Goal: Complete application form

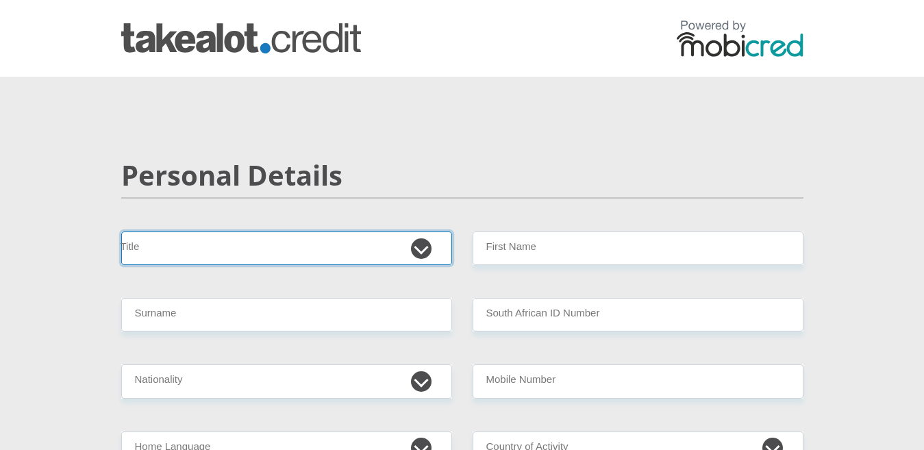
click at [248, 242] on select "Mr Ms Mrs Dr [PERSON_NAME]" at bounding box center [286, 248] width 331 height 34
select select "Ms"
click at [121, 231] on select "Mr Ms Mrs Dr [PERSON_NAME]" at bounding box center [286, 248] width 331 height 34
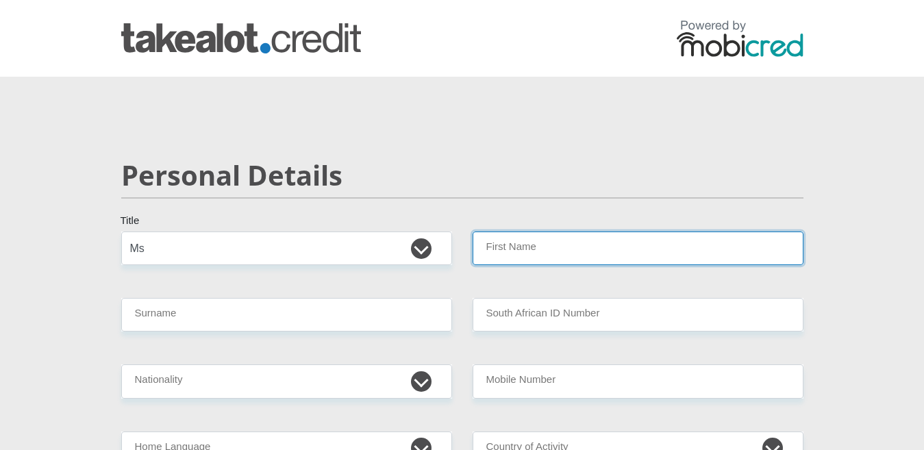
click at [527, 245] on input "First Name" at bounding box center [637, 248] width 331 height 34
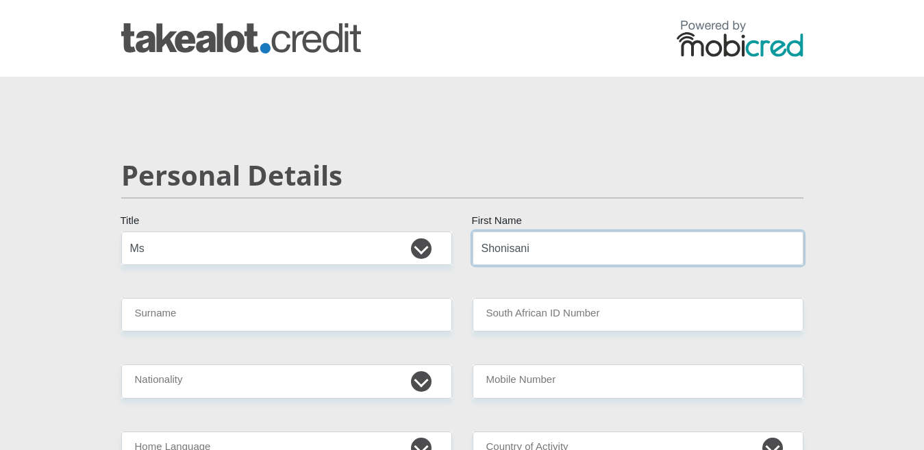
type input "Shonisani"
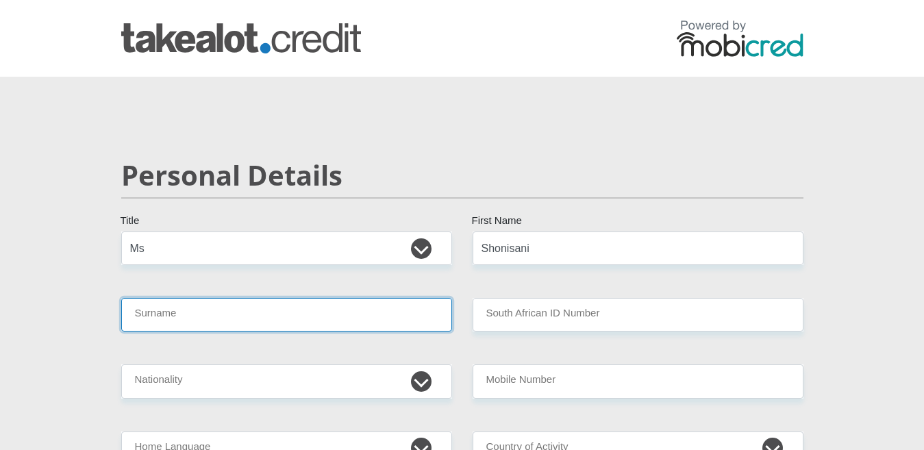
click at [334, 319] on input "Surname" at bounding box center [286, 315] width 331 height 34
type input "Mphigalale"
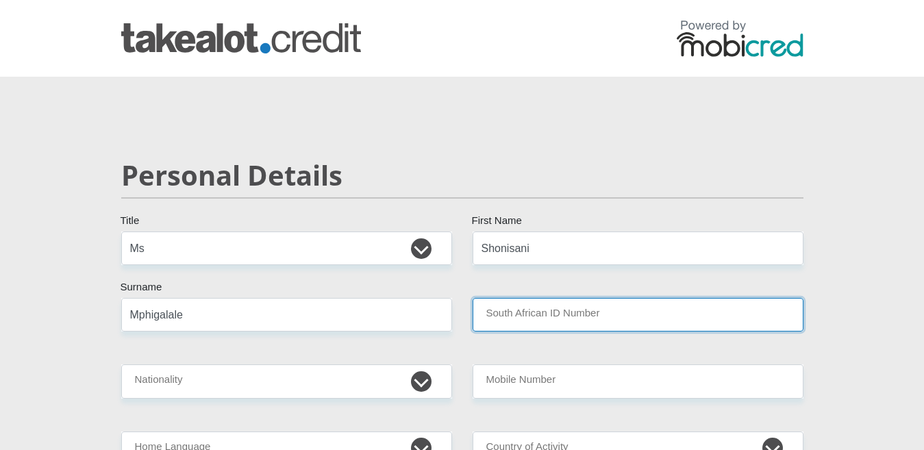
click at [541, 322] on input "South African ID Number" at bounding box center [637, 315] width 331 height 34
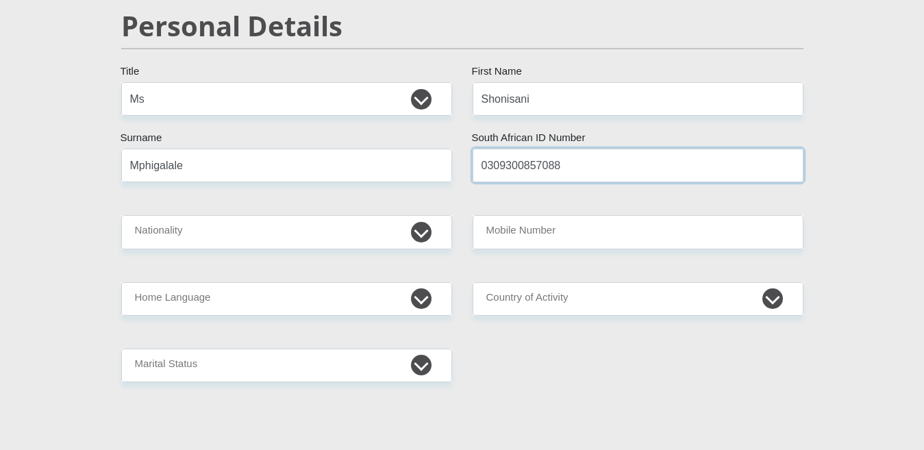
scroll to position [157, 0]
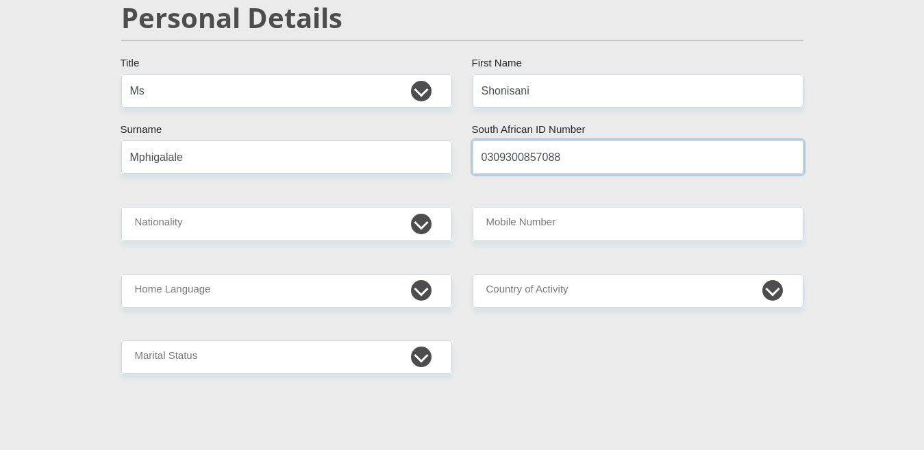
type input "0309300857088"
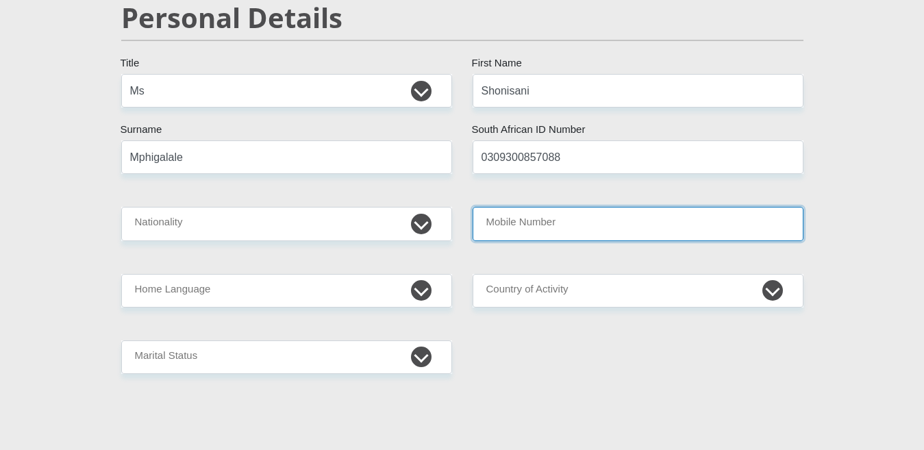
click at [535, 221] on input "Mobile Number" at bounding box center [637, 224] width 331 height 34
type input "0636160278"
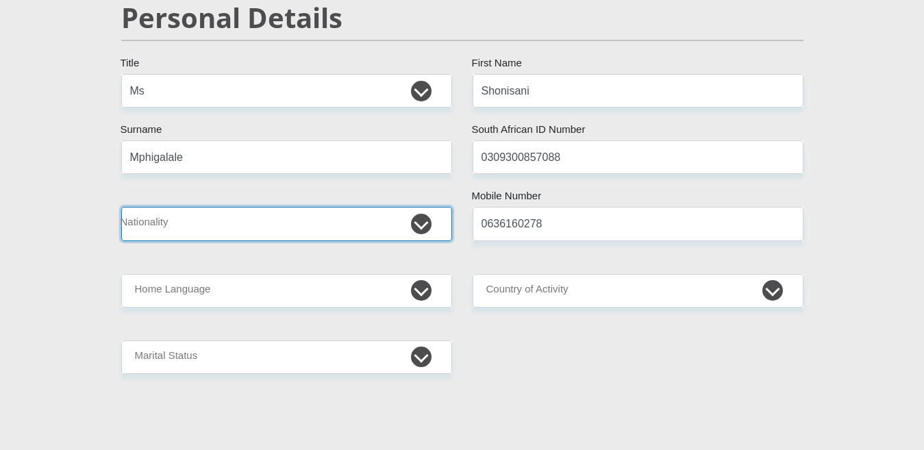
click at [400, 224] on select "[GEOGRAPHIC_DATA] [GEOGRAPHIC_DATA] [GEOGRAPHIC_DATA] [GEOGRAPHIC_DATA] [GEOGRA…" at bounding box center [286, 224] width 331 height 34
select select "ZAF"
click at [121, 207] on select "[GEOGRAPHIC_DATA] [GEOGRAPHIC_DATA] [GEOGRAPHIC_DATA] [GEOGRAPHIC_DATA] [GEOGRA…" at bounding box center [286, 224] width 331 height 34
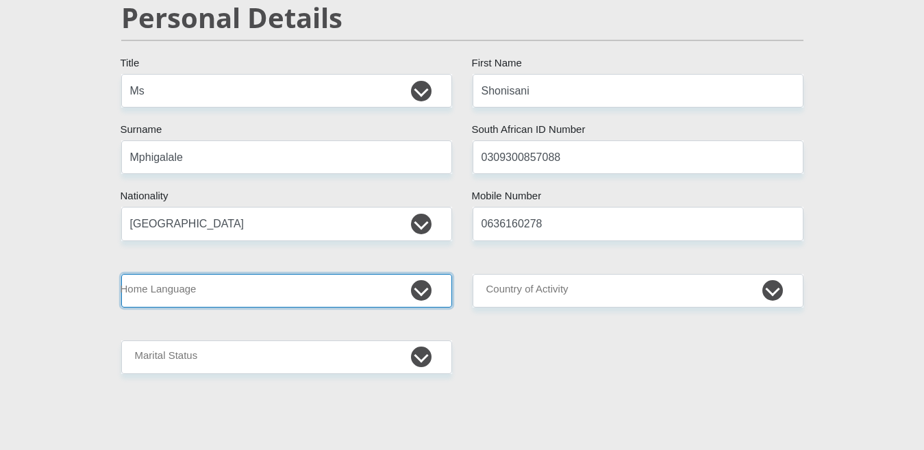
click at [251, 281] on select "Afrikaans English Sepedi South Ndebele Southern Sotho Swati Tsonga Tswana Venda…" at bounding box center [286, 291] width 331 height 34
select select "ven"
click at [121, 274] on select "Afrikaans English Sepedi South Ndebele Southern Sotho Swati Tsonga Tswana Venda…" at bounding box center [286, 291] width 331 height 34
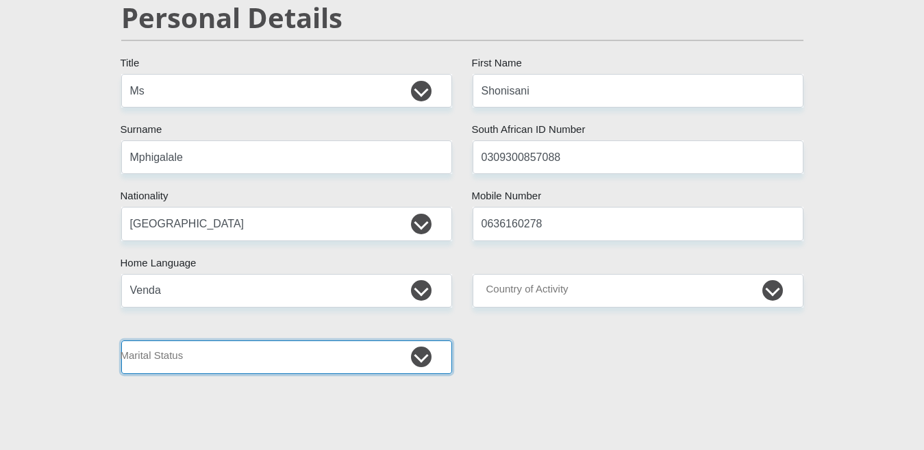
click at [273, 360] on select "Married ANC Single Divorced Widowed Married COP or Customary Law" at bounding box center [286, 357] width 331 height 34
select select "2"
click at [121, 340] on select "Married ANC Single Divorced Widowed Married COP or Customary Law" at bounding box center [286, 357] width 331 height 34
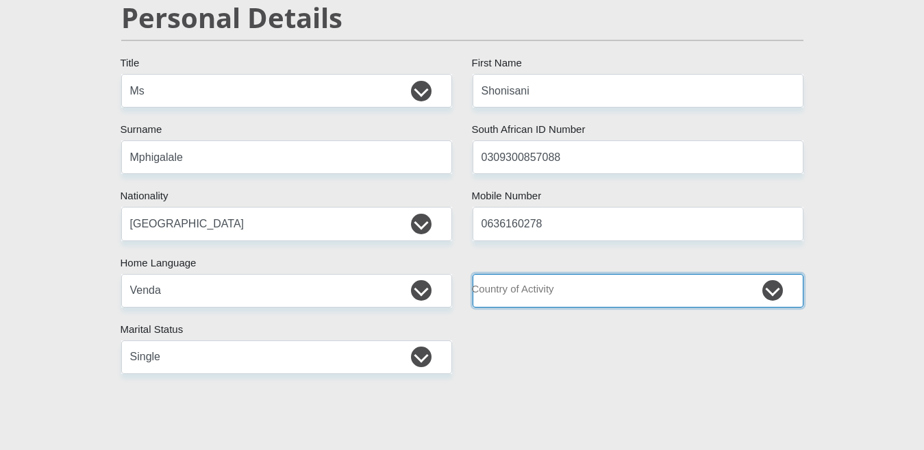
click at [622, 290] on select "[GEOGRAPHIC_DATA] [GEOGRAPHIC_DATA] [GEOGRAPHIC_DATA] [GEOGRAPHIC_DATA] [GEOGRA…" at bounding box center [637, 291] width 331 height 34
select select "ZAF"
click at [472, 274] on select "[GEOGRAPHIC_DATA] [GEOGRAPHIC_DATA] [GEOGRAPHIC_DATA] [GEOGRAPHIC_DATA] [GEOGRA…" at bounding box center [637, 291] width 331 height 34
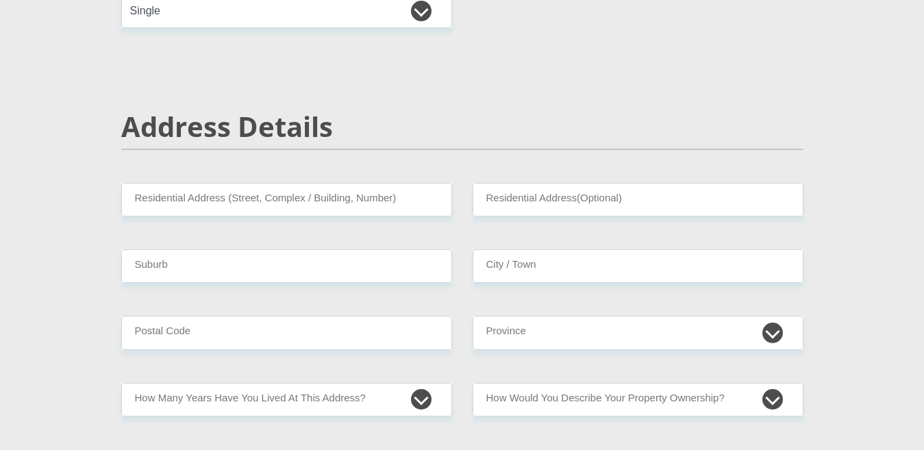
scroll to position [504, 0]
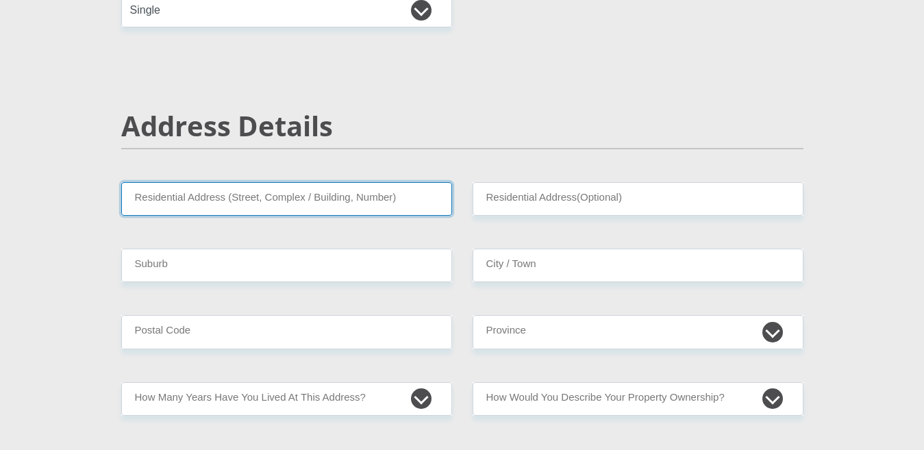
click at [278, 197] on input "Residential Address (Street, Complex / Building, Number)" at bounding box center [286, 199] width 331 height 34
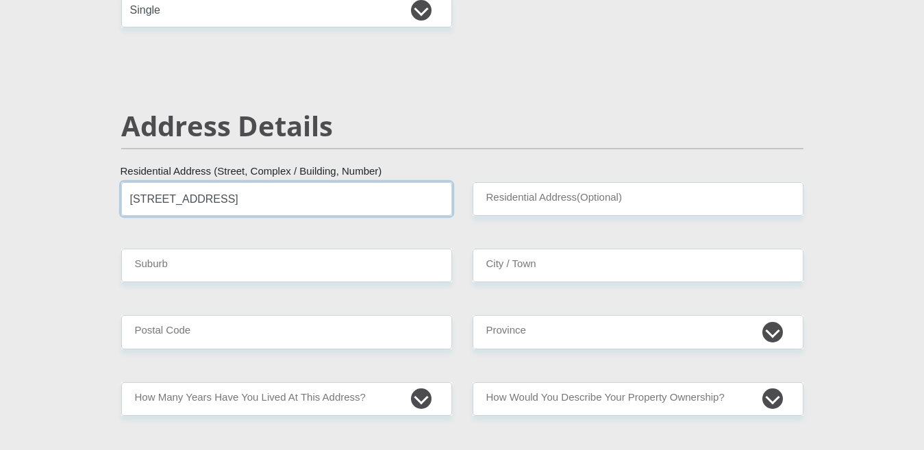
type input "[STREET_ADDRESS]"
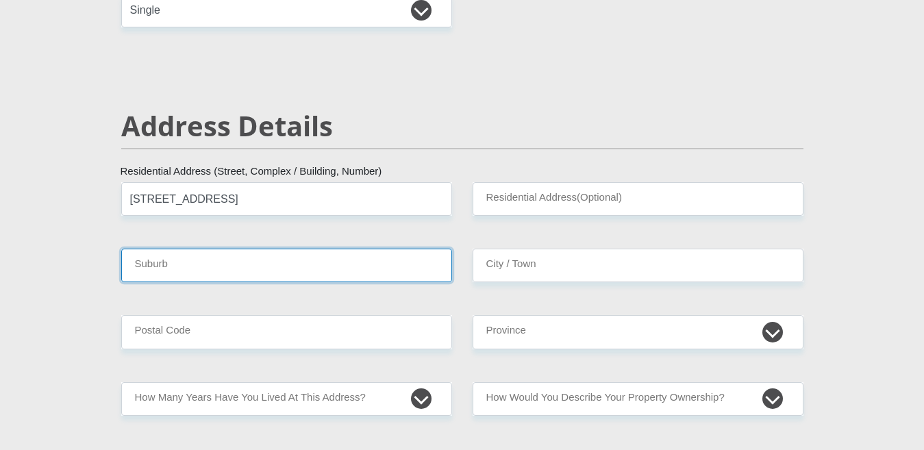
click at [286, 266] on input "Suburb" at bounding box center [286, 266] width 331 height 34
type input "Cresslawn"
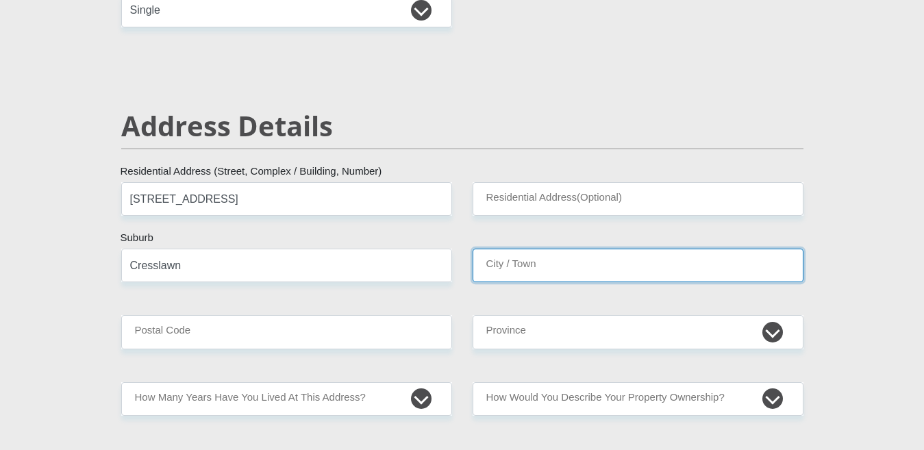
click at [503, 264] on input "City / Town" at bounding box center [637, 266] width 331 height 34
type input "[GEOGRAPHIC_DATA]"
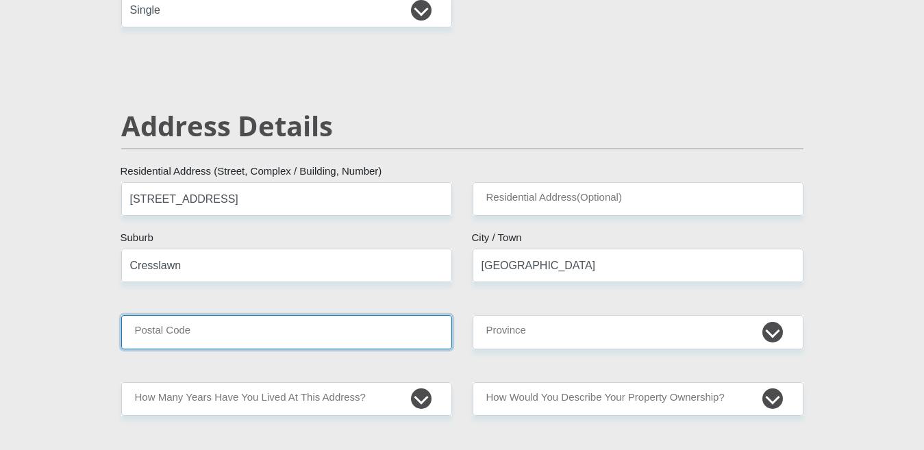
click at [359, 346] on input "Postal Code" at bounding box center [286, 332] width 331 height 34
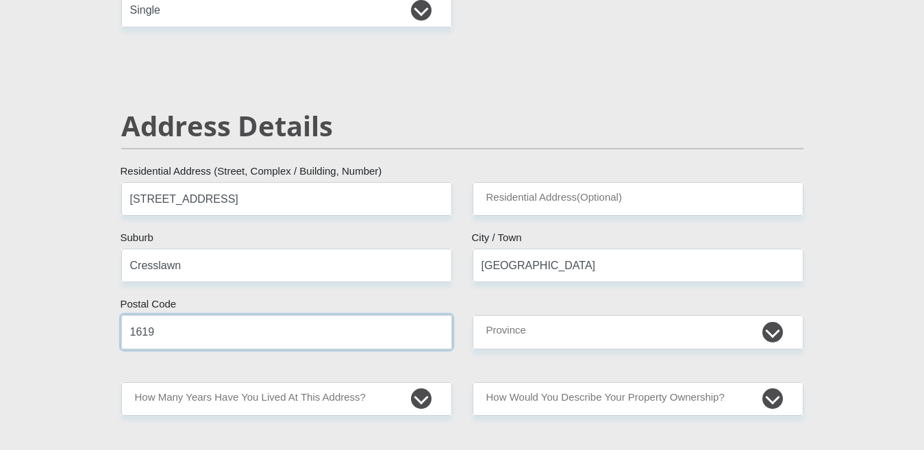
type input "1619"
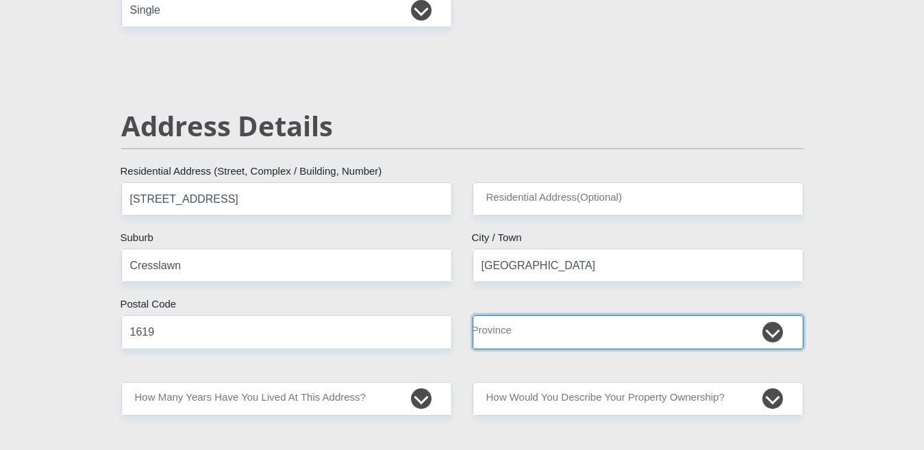
click at [498, 340] on select "Eastern Cape Free State [GEOGRAPHIC_DATA] [GEOGRAPHIC_DATA][DATE] [GEOGRAPHIC_D…" at bounding box center [637, 332] width 331 height 34
select select "Gauteng"
click at [472, 315] on select "Eastern Cape Free State [GEOGRAPHIC_DATA] [GEOGRAPHIC_DATA][DATE] [GEOGRAPHIC_D…" at bounding box center [637, 332] width 331 height 34
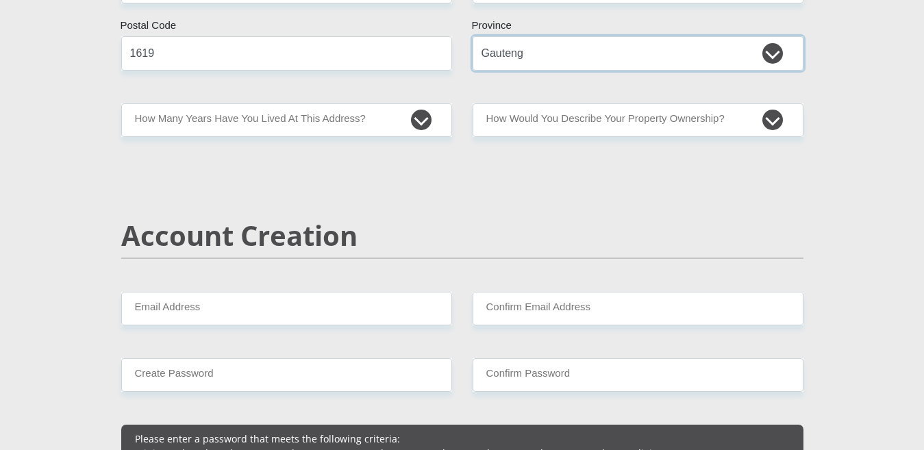
scroll to position [782, 0]
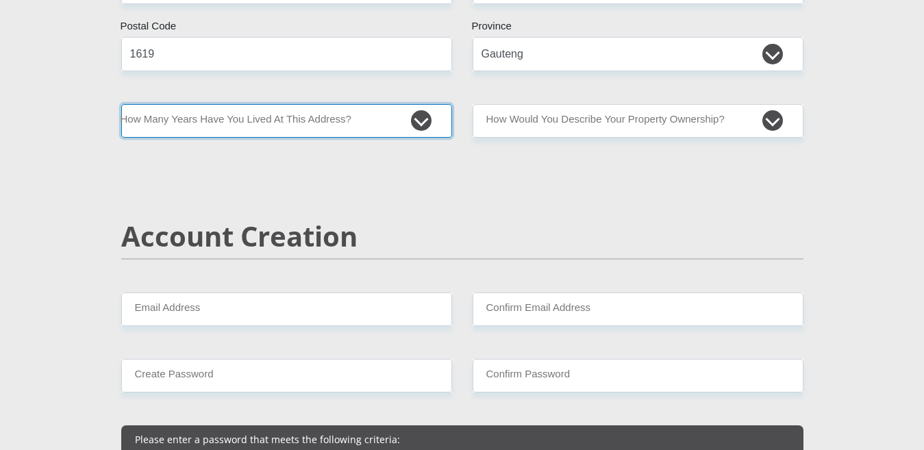
click at [369, 121] on select "less than 1 year 1-3 years 3-5 years 5+ years" at bounding box center [286, 121] width 331 height 34
select select "2"
click at [121, 104] on select "less than 1 year 1-3 years 3-5 years 5+ years" at bounding box center [286, 121] width 331 height 34
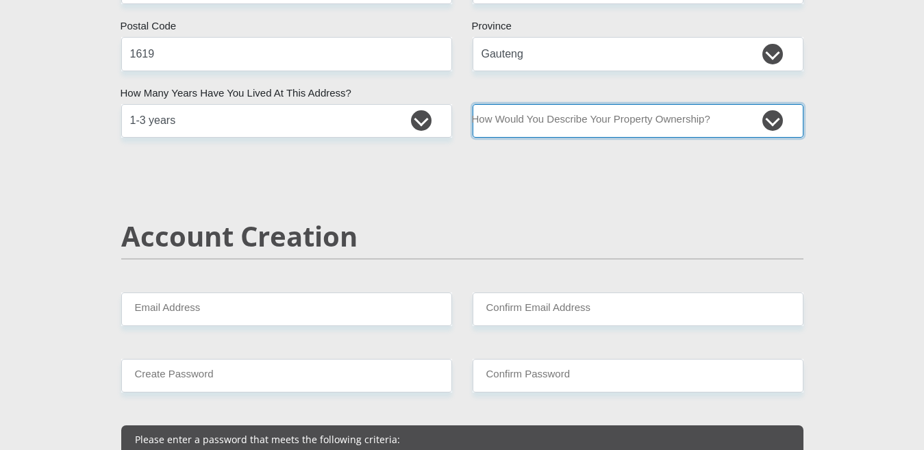
click at [530, 118] on select "Owned Rented Family Owned Company Dwelling" at bounding box center [637, 121] width 331 height 34
select select "parents"
click at [472, 104] on select "Owned Rented Family Owned Company Dwelling" at bounding box center [637, 121] width 331 height 34
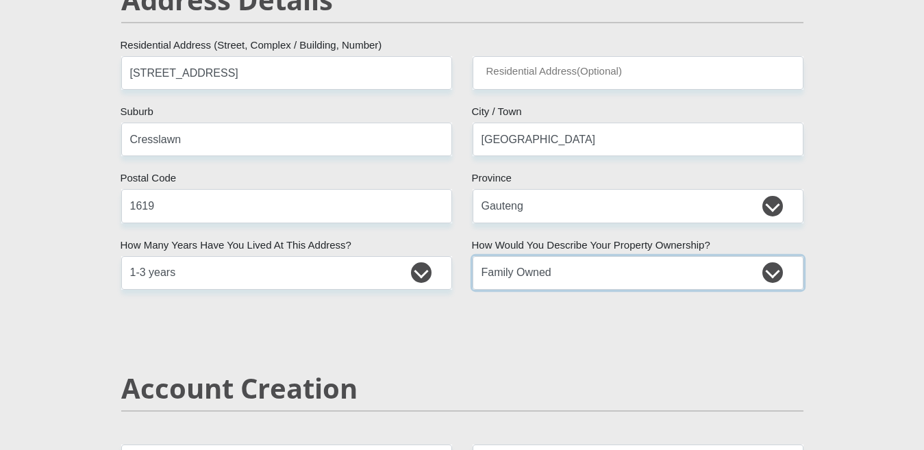
scroll to position [624, 0]
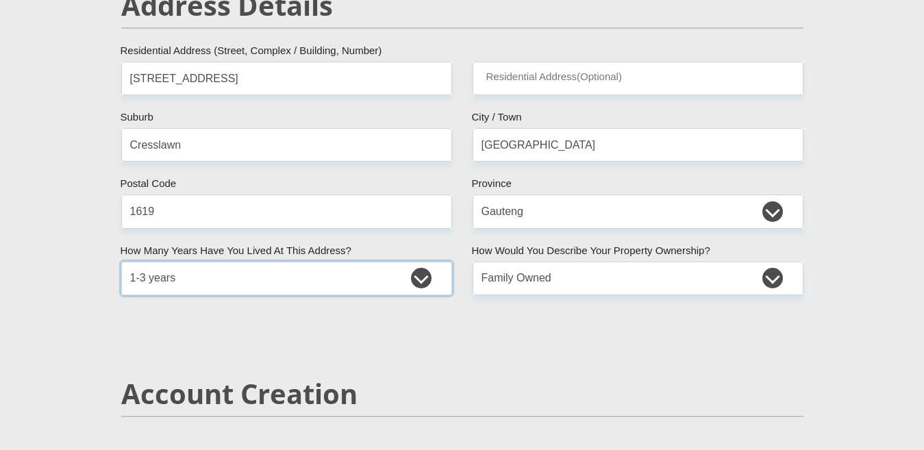
click at [343, 277] on select "less than 1 year 1-3 years 3-5 years 5+ years" at bounding box center [286, 279] width 331 height 34
select select "4"
click at [121, 262] on select "less than 1 year 1-3 years 3-5 years 5+ years" at bounding box center [286, 279] width 331 height 34
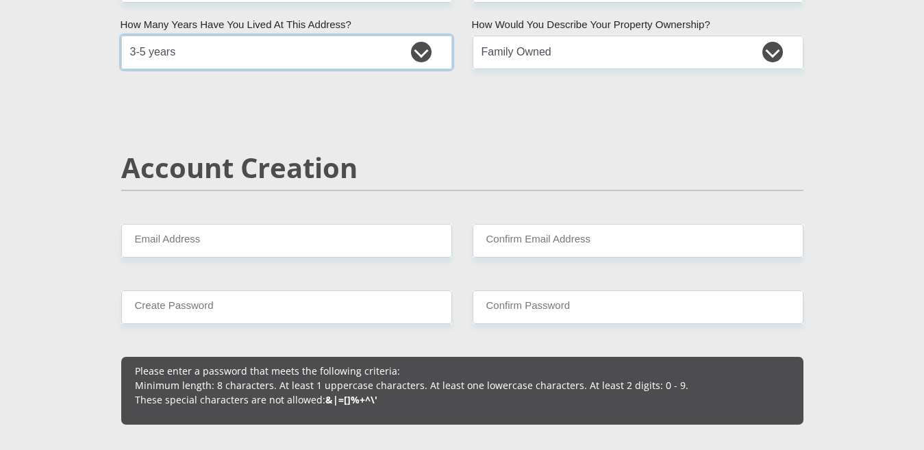
scroll to position [939, 0]
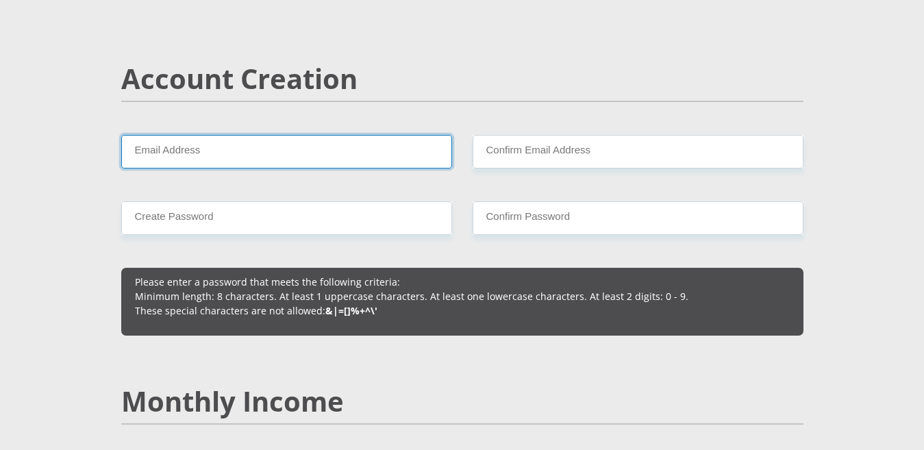
click at [239, 151] on input "Email Address" at bounding box center [286, 152] width 331 height 34
type input "[EMAIL_ADDRESS][DOMAIN_NAME]"
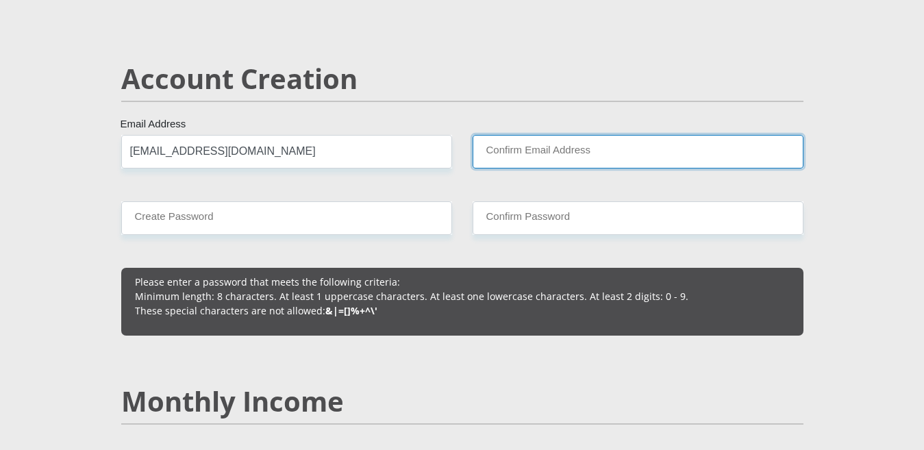
type input "[EMAIL_ADDRESS][DOMAIN_NAME]"
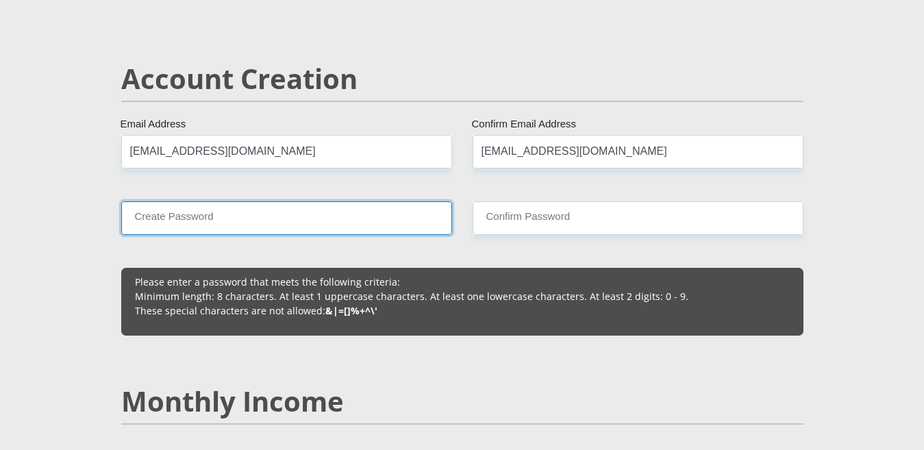
click at [294, 218] on input "Create Password" at bounding box center [286, 218] width 331 height 34
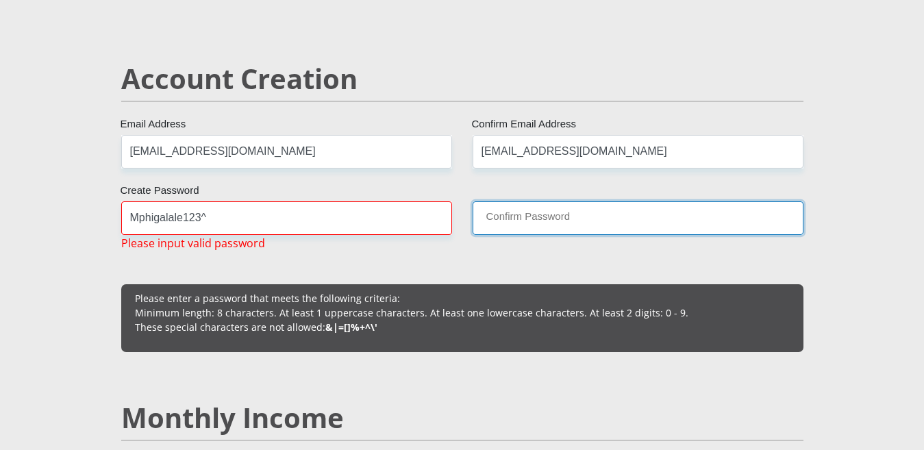
click at [522, 210] on input "Confirm Password" at bounding box center [637, 218] width 331 height 34
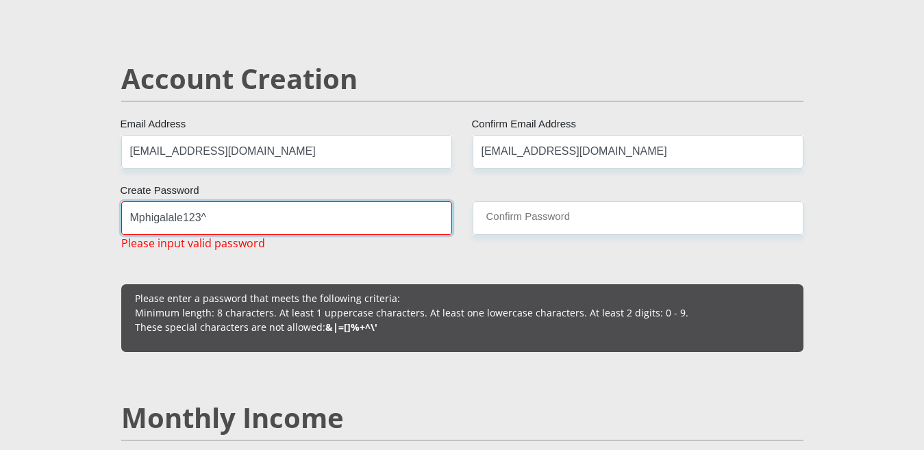
click at [362, 219] on input "Mphigalale123^" at bounding box center [286, 218] width 331 height 34
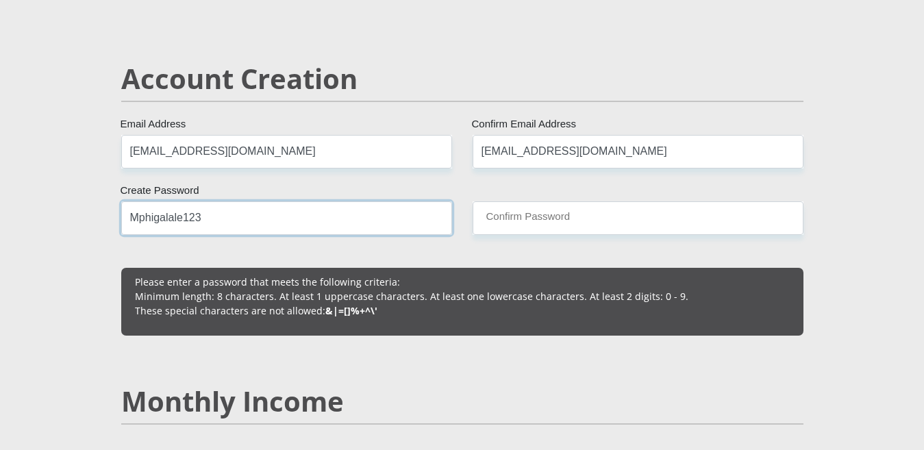
type input "Mphigalale123"
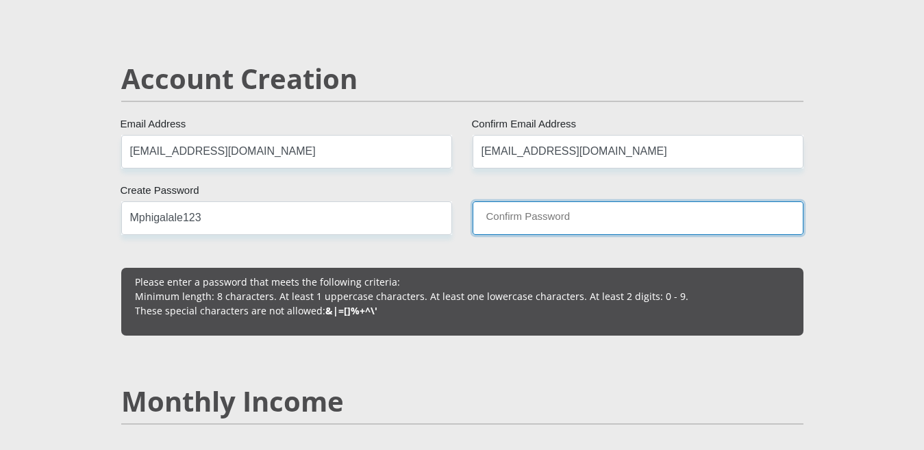
click at [531, 220] on input "Confirm Password" at bounding box center [637, 218] width 331 height 34
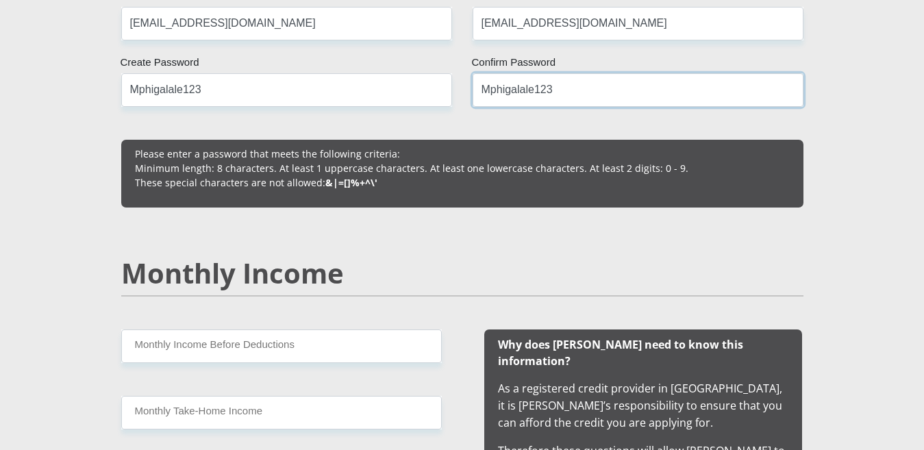
scroll to position [1097, 0]
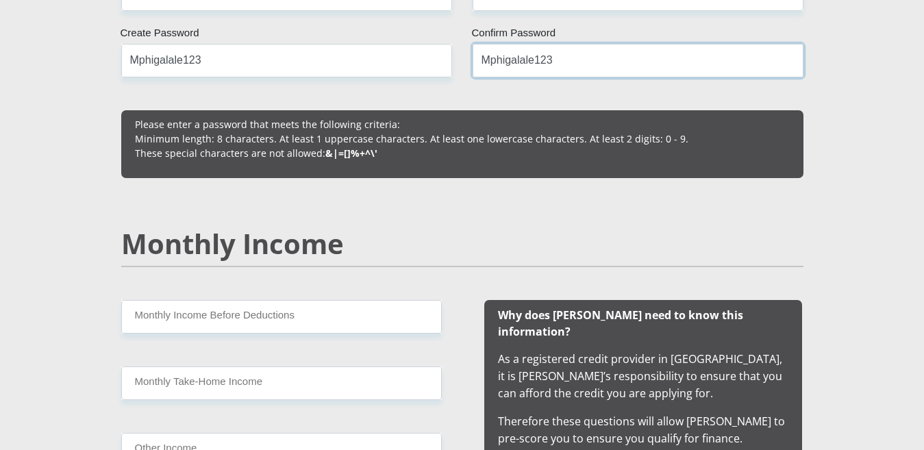
type input "Mphigalale123"
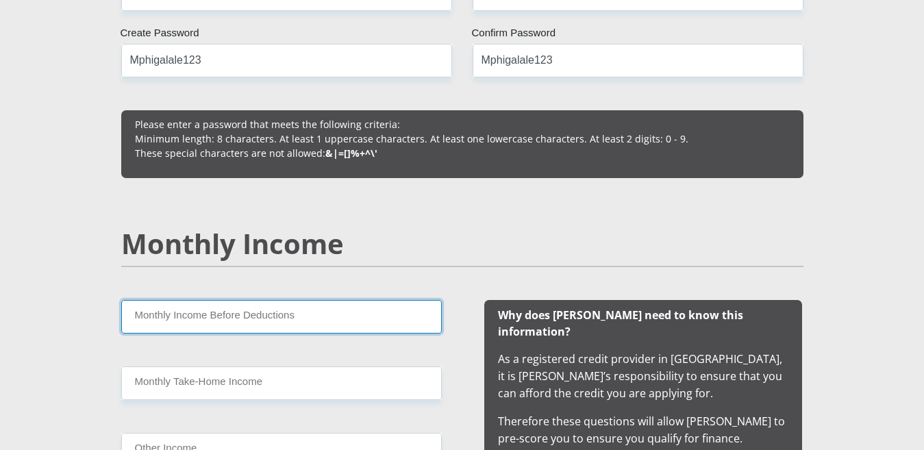
click at [262, 318] on input "Monthly Income Before Deductions" at bounding box center [281, 317] width 320 height 34
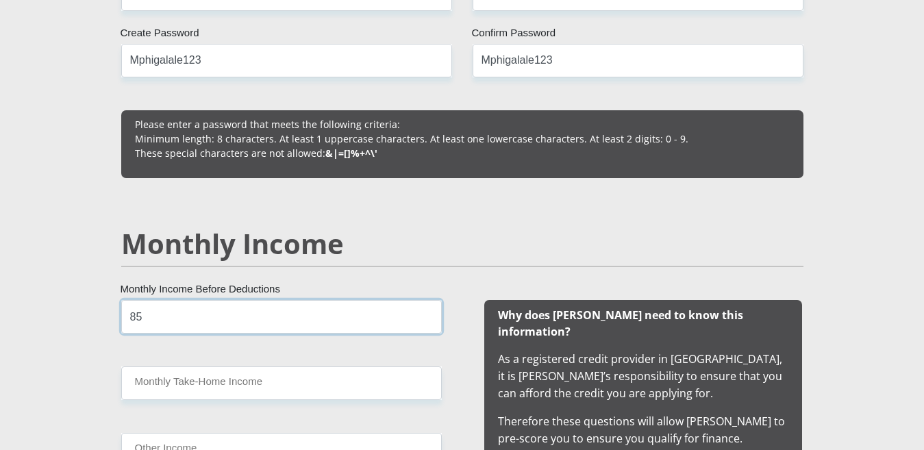
type input "8"
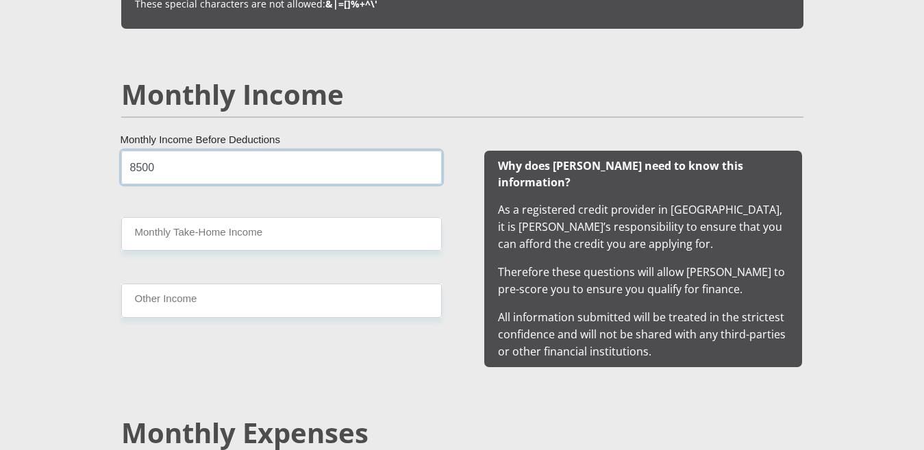
scroll to position [1249, 0]
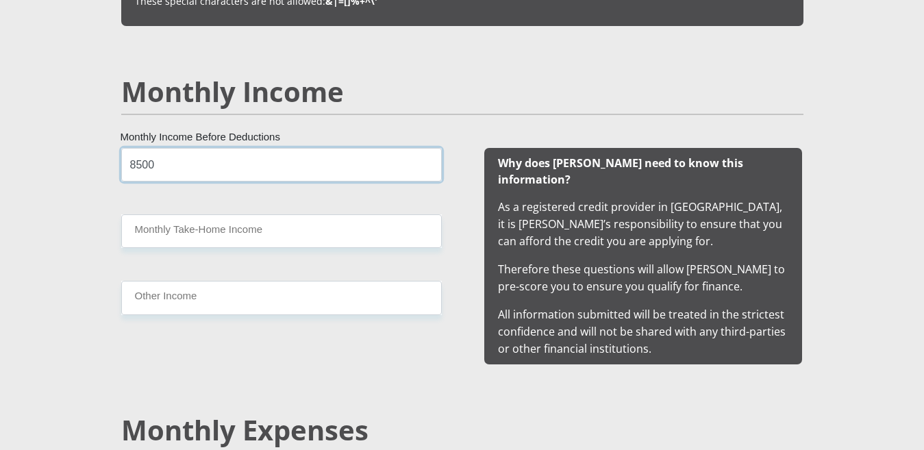
type input "8500"
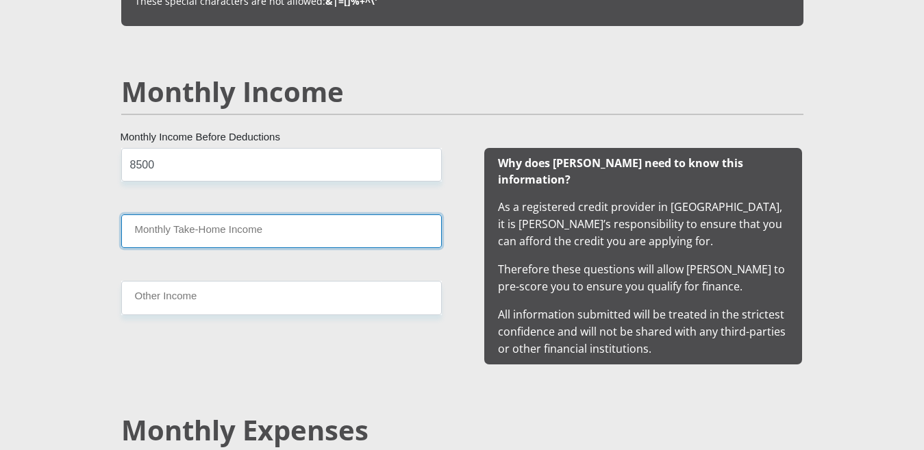
click at [275, 230] on input "Monthly Take-Home Income" at bounding box center [281, 231] width 320 height 34
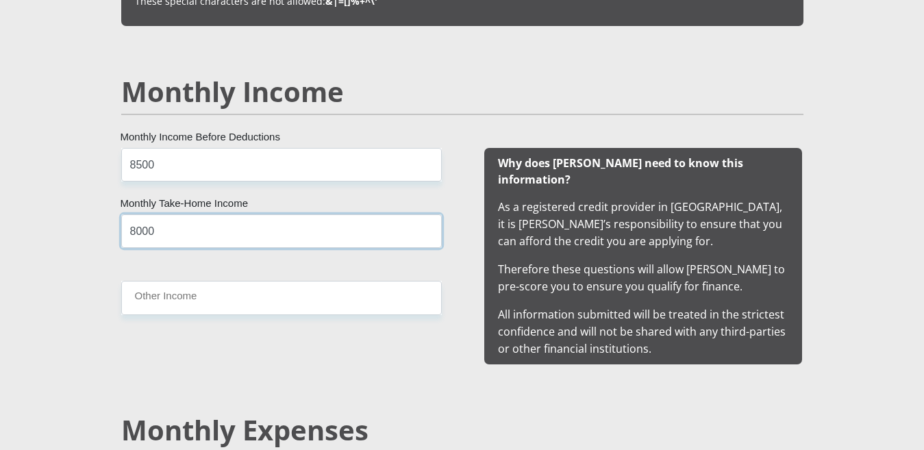
type input "8000"
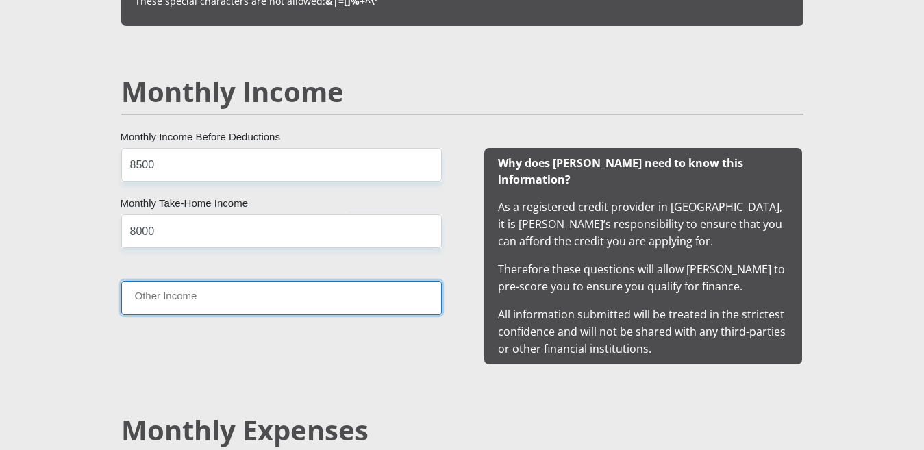
click at [264, 300] on input "Other Income" at bounding box center [281, 298] width 320 height 34
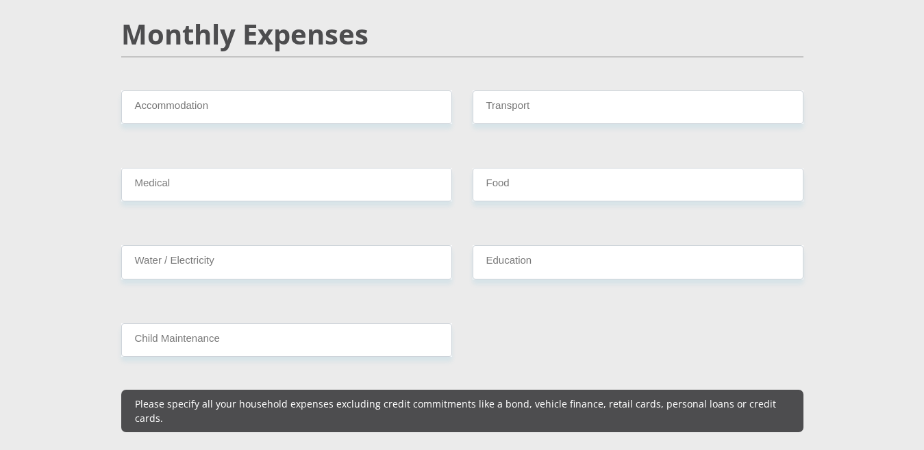
scroll to position [1653, 0]
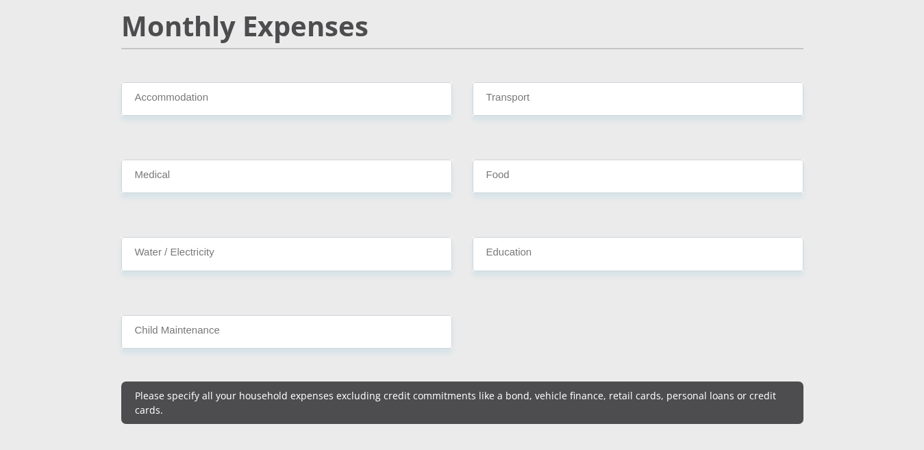
type input "1500"
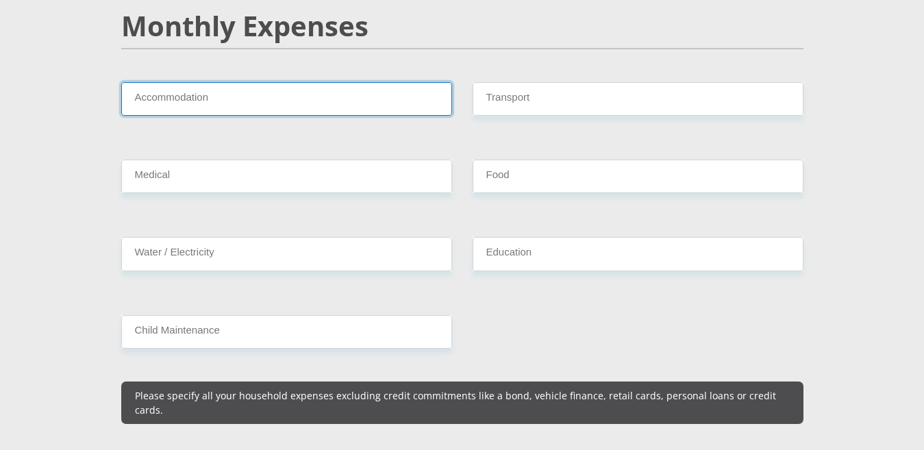
click at [265, 89] on input "Accommodation" at bounding box center [286, 99] width 331 height 34
type input "1"
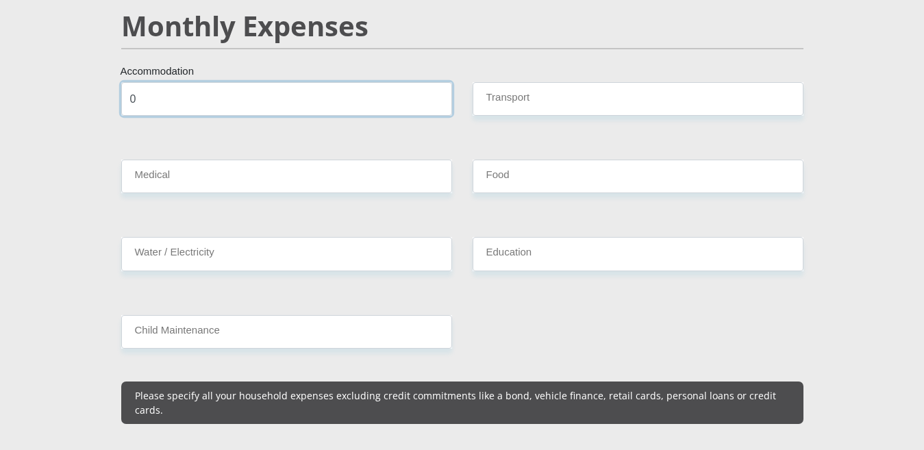
type input "0"
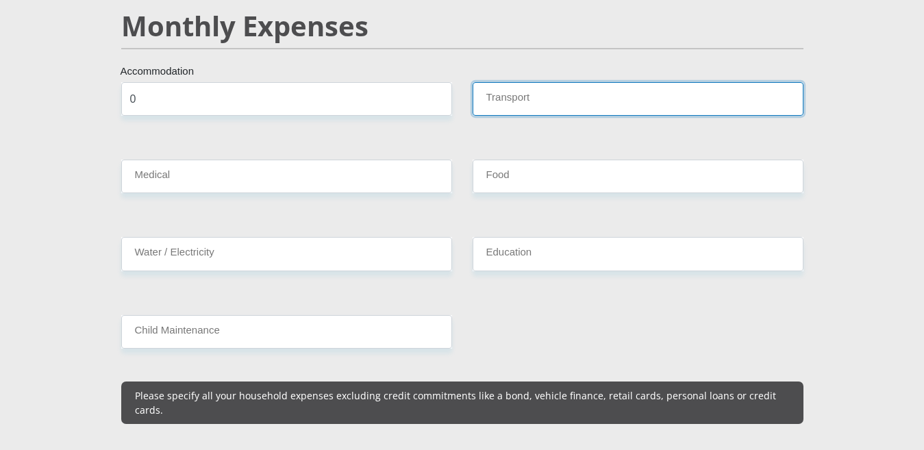
click at [585, 85] on input "Transport" at bounding box center [637, 99] width 331 height 34
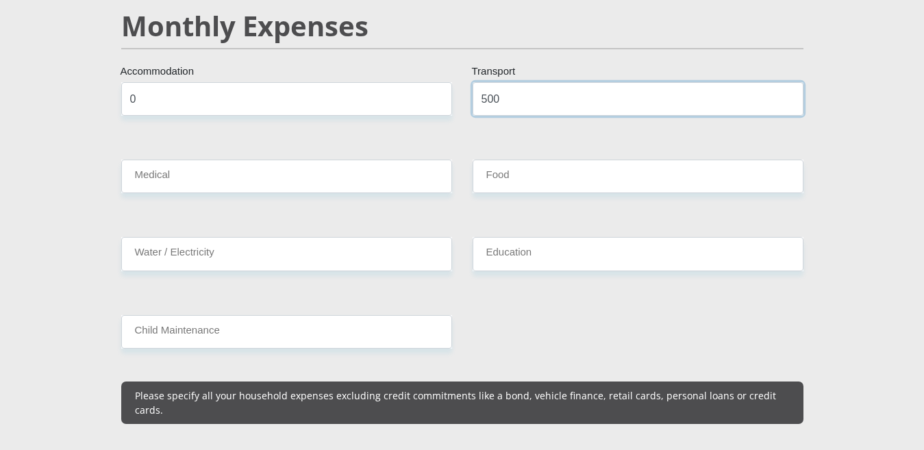
type input "500"
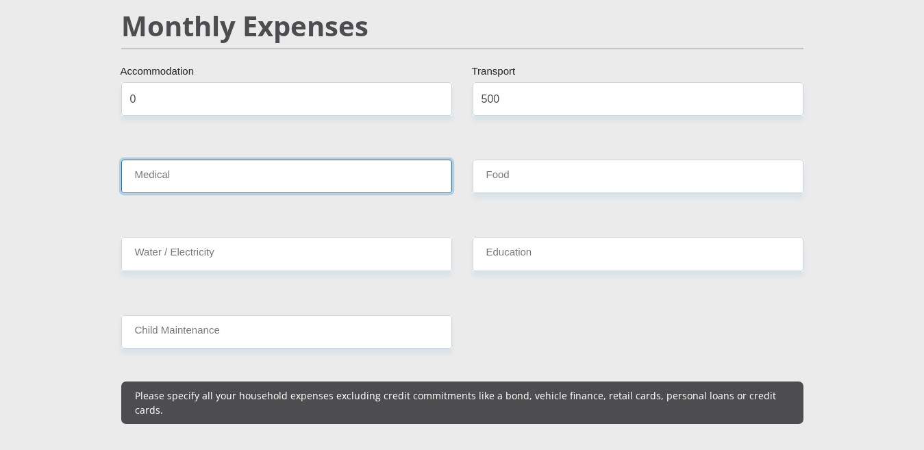
click at [341, 175] on input "Medical" at bounding box center [286, 177] width 331 height 34
type input "0"
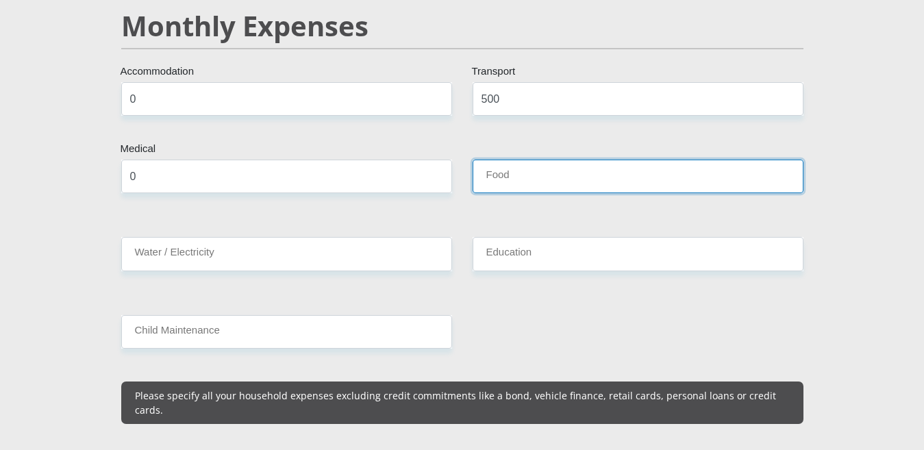
click at [507, 160] on input "Food" at bounding box center [637, 177] width 331 height 34
type input "800"
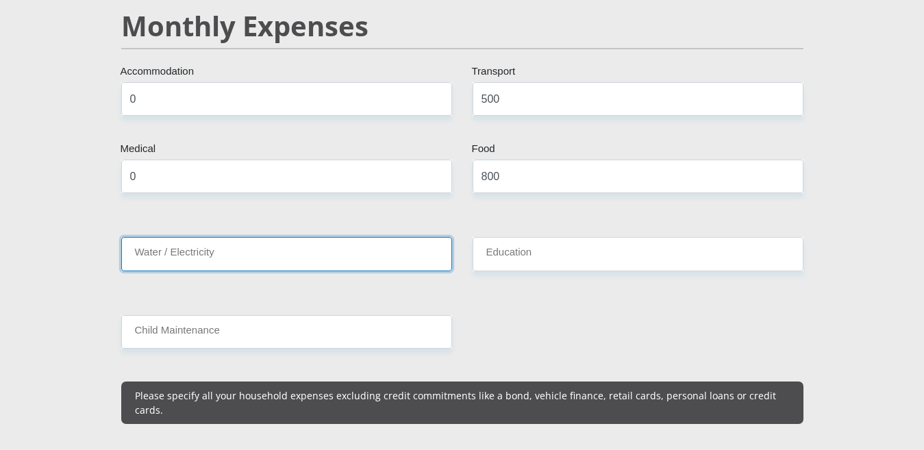
click at [256, 243] on input "Water / Electricity" at bounding box center [286, 254] width 331 height 34
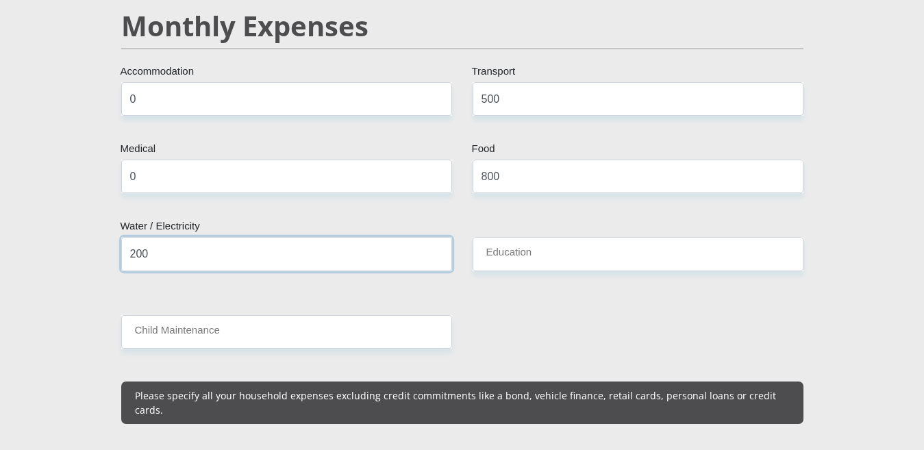
type input "200"
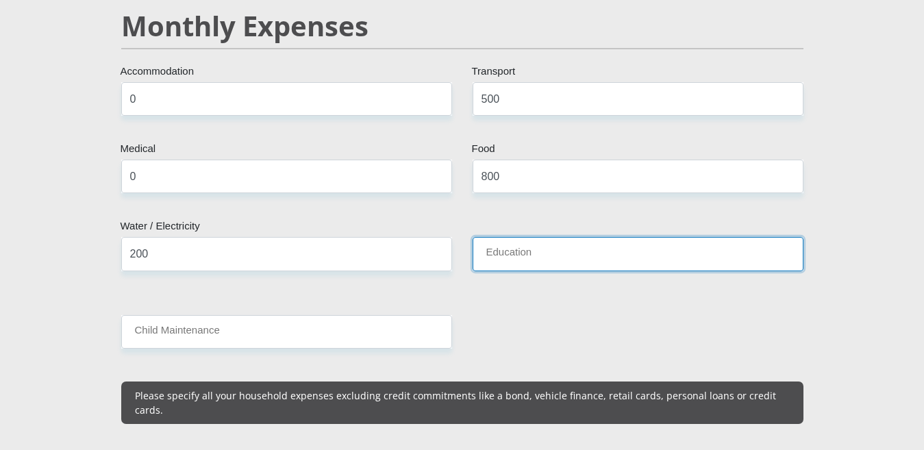
click at [487, 238] on input "Education" at bounding box center [637, 254] width 331 height 34
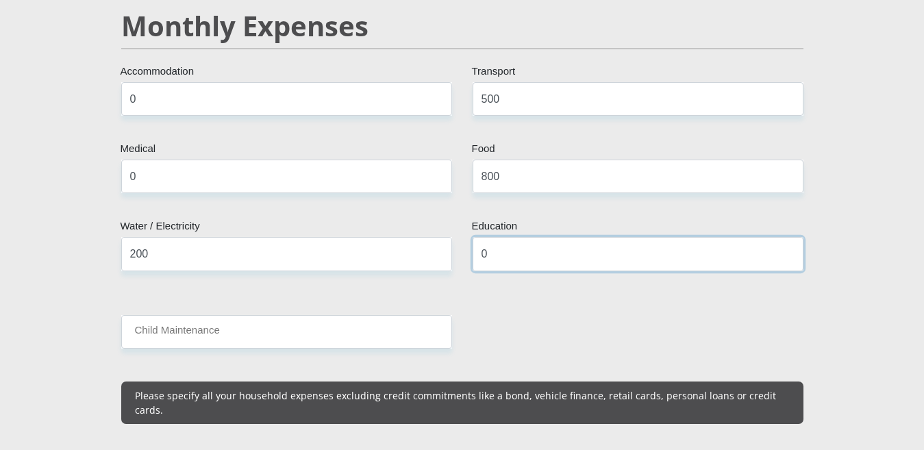
type input "0"
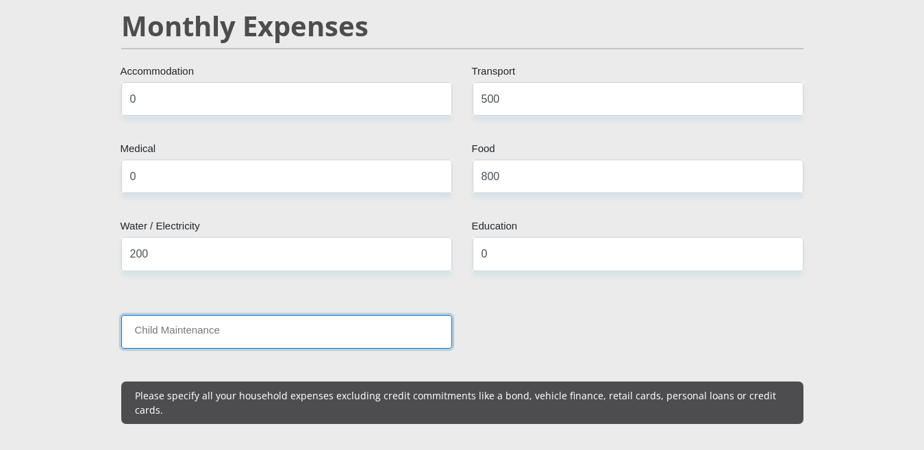
click at [356, 318] on input "Child Maintenance" at bounding box center [286, 332] width 331 height 34
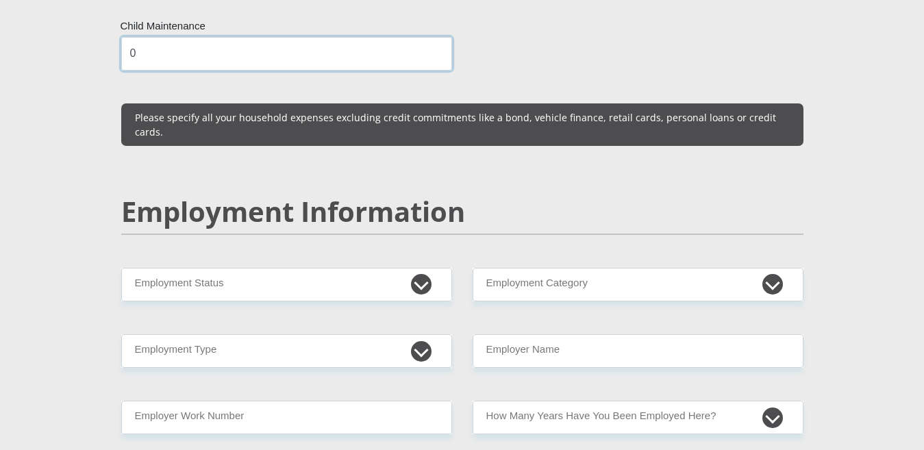
scroll to position [1932, 0]
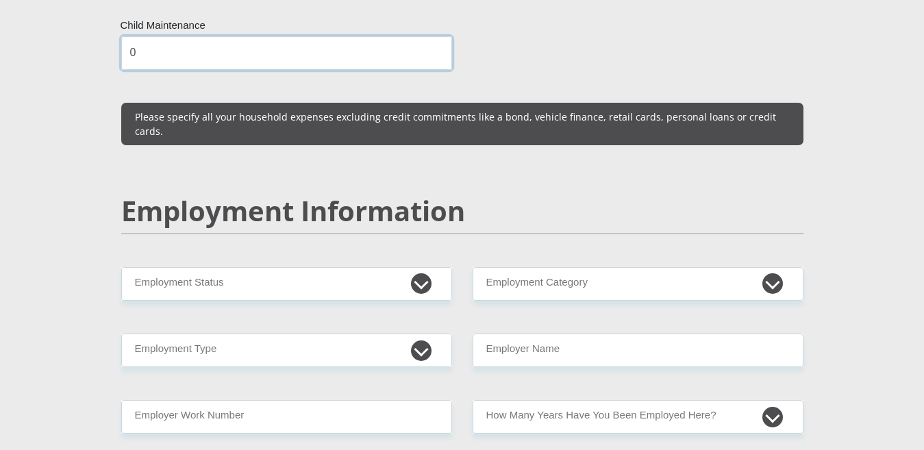
type input "0"
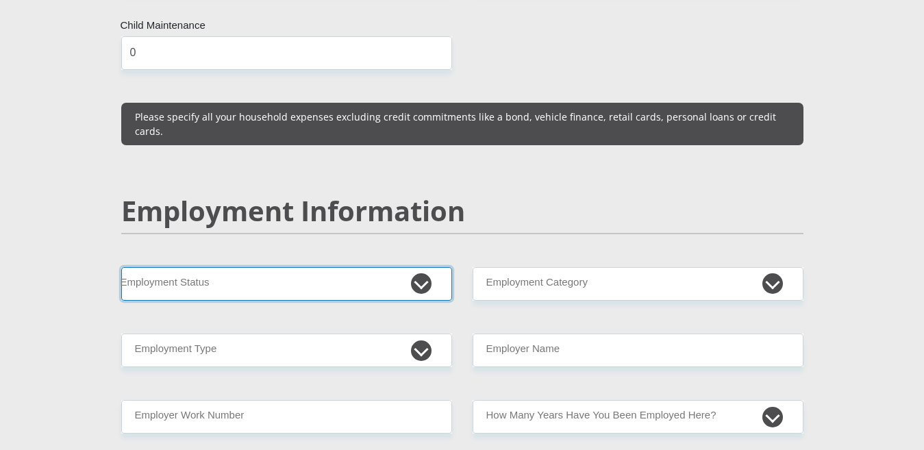
click at [345, 267] on select "Permanent/Full-time Part-time/Casual [DEMOGRAPHIC_DATA] Worker Self-Employed Ho…" at bounding box center [286, 284] width 331 height 34
click at [121, 267] on select "Permanent/Full-time Part-time/Casual [DEMOGRAPHIC_DATA] Worker Self-Employed Ho…" at bounding box center [286, 284] width 331 height 34
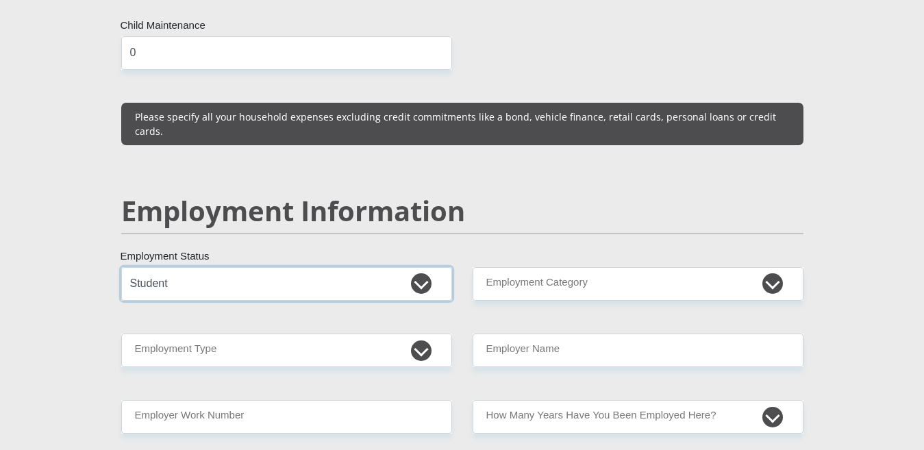
click at [417, 267] on select "Permanent/Full-time Part-time/Casual [DEMOGRAPHIC_DATA] Worker Self-Employed Ho…" at bounding box center [286, 284] width 331 height 34
select select "3"
click at [121, 267] on select "Permanent/Full-time Part-time/Casual [DEMOGRAPHIC_DATA] Worker Self-Employed Ho…" at bounding box center [286, 284] width 331 height 34
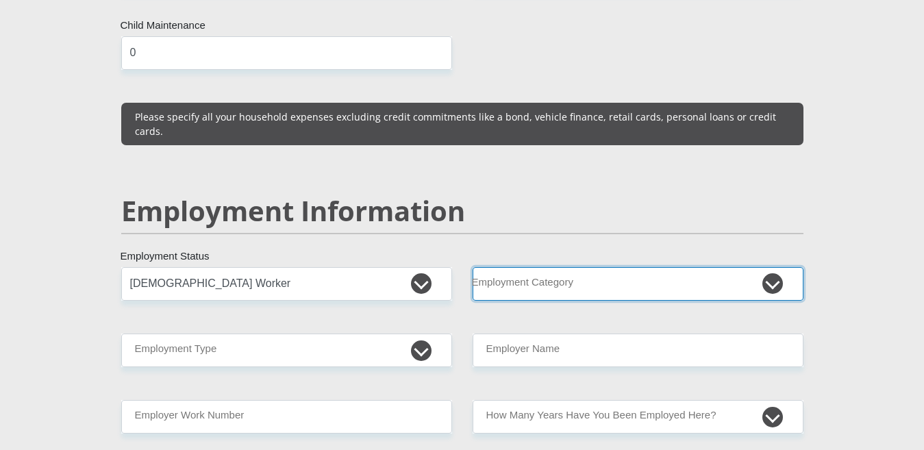
click at [580, 267] on select "AGRICULTURE ALCOHOL & TOBACCO CONSTRUCTION MATERIALS METALLURGY EQUIPMENT FOR R…" at bounding box center [637, 284] width 331 height 34
select select "27"
click at [472, 267] on select "AGRICULTURE ALCOHOL & TOBACCO CONSTRUCTION MATERIALS METALLURGY EQUIPMENT FOR R…" at bounding box center [637, 284] width 331 height 34
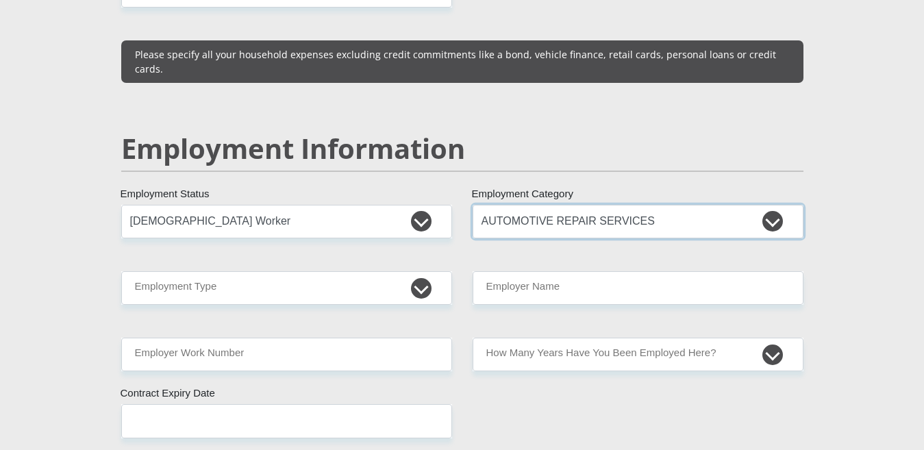
scroll to position [2052, 0]
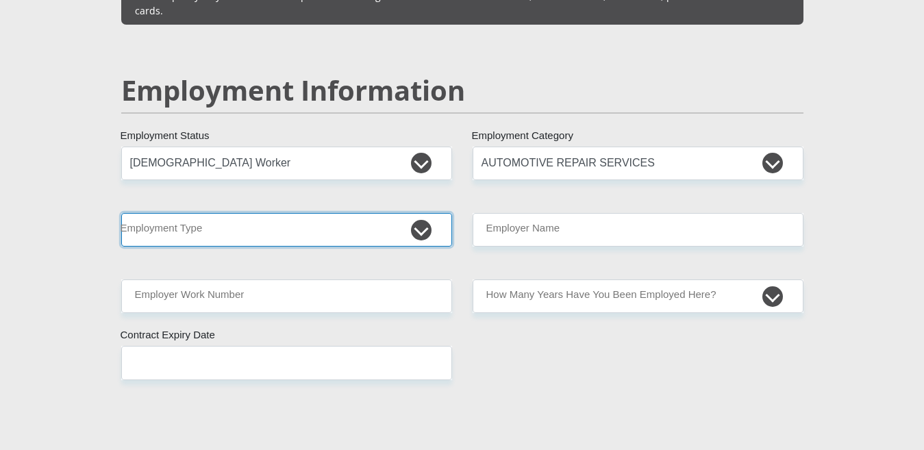
click at [426, 213] on select "College/Lecturer Craft Seller Creative Driver Executive Farmer Forces - Non Com…" at bounding box center [286, 230] width 331 height 34
select select "Production/Manufacturing"
click at [121, 213] on select "College/Lecturer Craft Seller Creative Driver Executive Farmer Forces - Non Com…" at bounding box center [286, 230] width 331 height 34
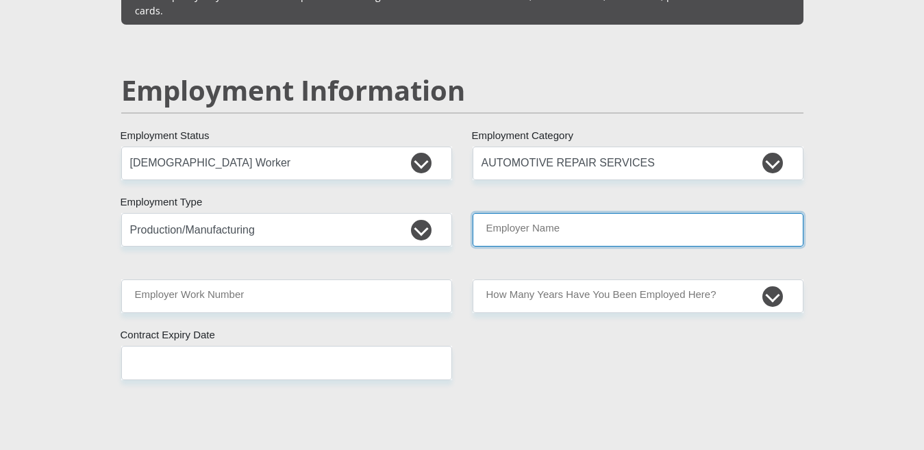
click at [585, 213] on input "Employer Name" at bounding box center [637, 230] width 331 height 34
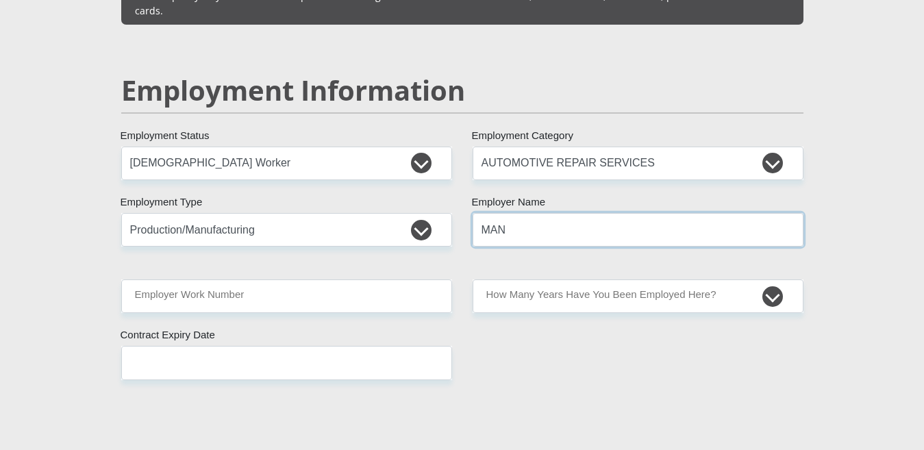
type input "MAN"
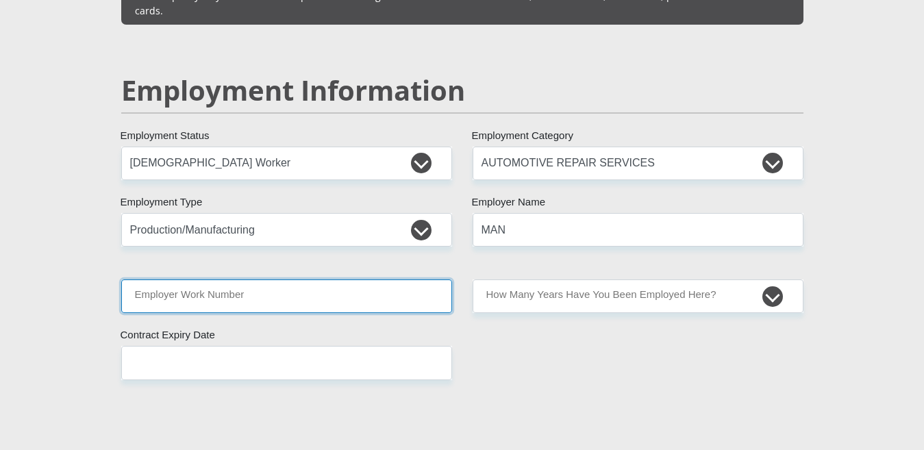
click at [308, 279] on input "Employer Work Number" at bounding box center [286, 296] width 331 height 34
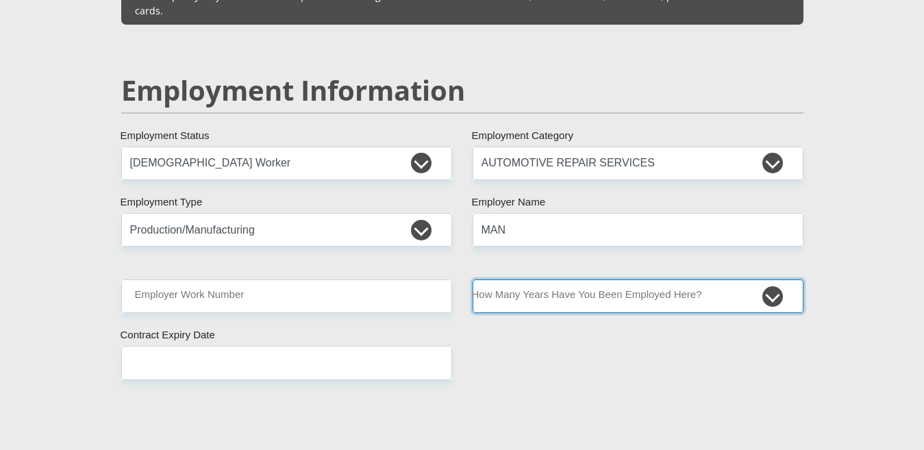
click at [536, 279] on select "less than 1 year 1-3 years 3-5 years 5+ years" at bounding box center [637, 296] width 331 height 34
select select "24"
click at [472, 279] on select "less than 1 year 1-3 years 3-5 years 5+ years" at bounding box center [637, 296] width 331 height 34
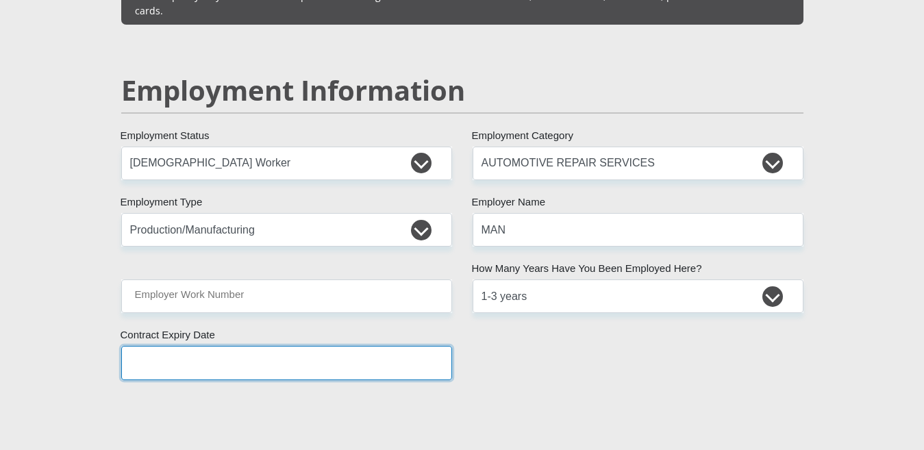
click at [250, 346] on input "text" at bounding box center [286, 363] width 331 height 34
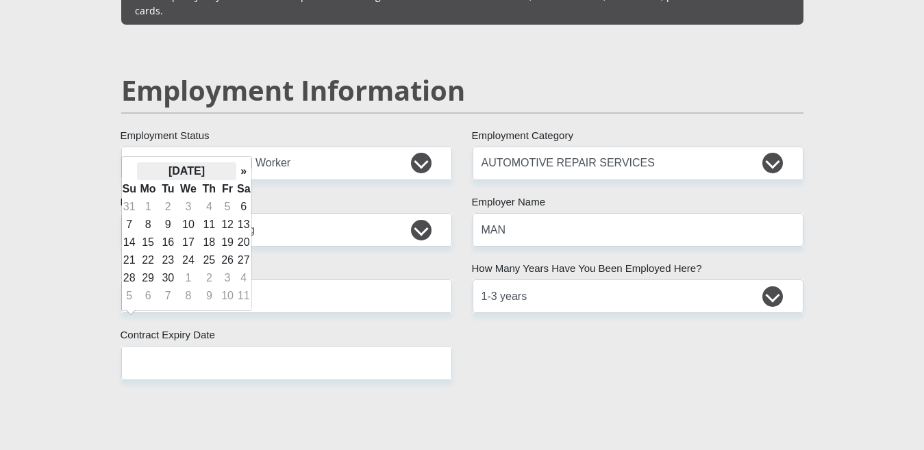
click at [182, 170] on th "[DATE]" at bounding box center [186, 171] width 99 height 18
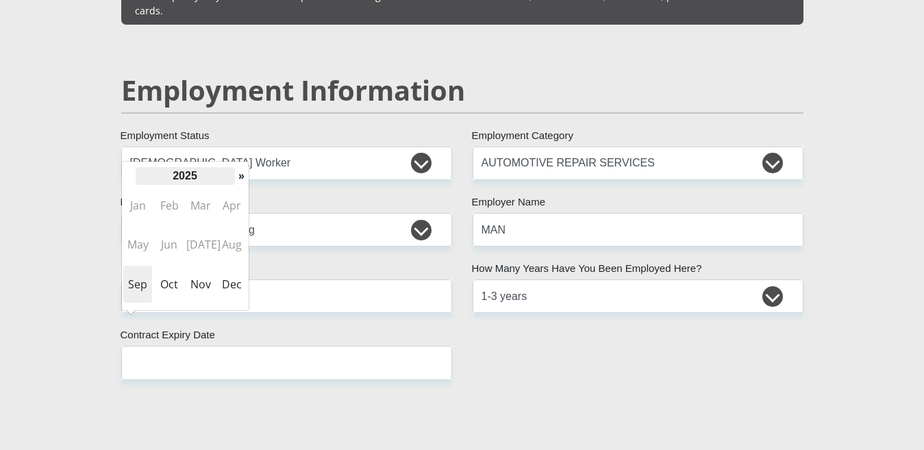
click at [186, 179] on th "2025" at bounding box center [185, 176] width 99 height 18
click at [235, 241] on span "2026" at bounding box center [232, 244] width 29 height 37
click at [222, 277] on span "Dec" at bounding box center [232, 284] width 29 height 37
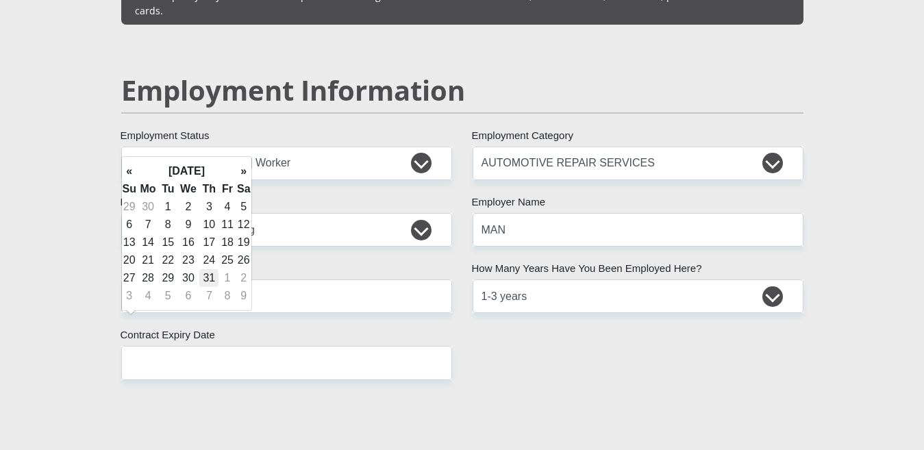
click at [203, 276] on td "31" at bounding box center [208, 278] width 19 height 18
type input "[DATE]"
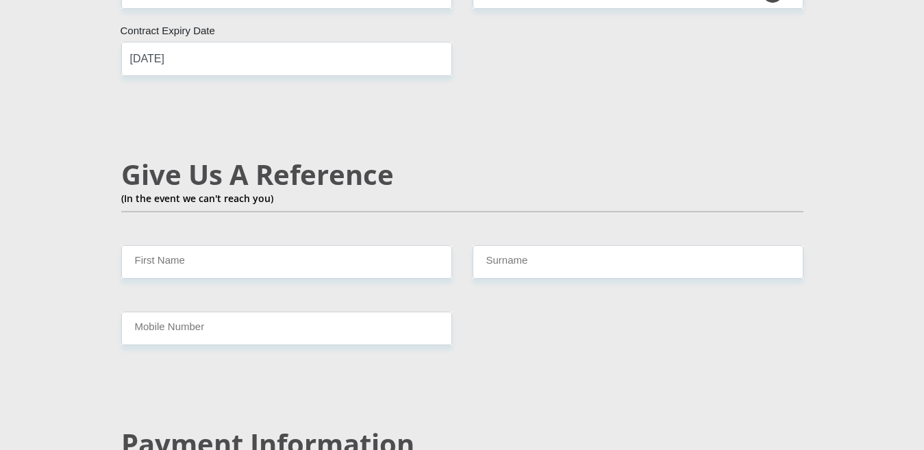
scroll to position [2357, 0]
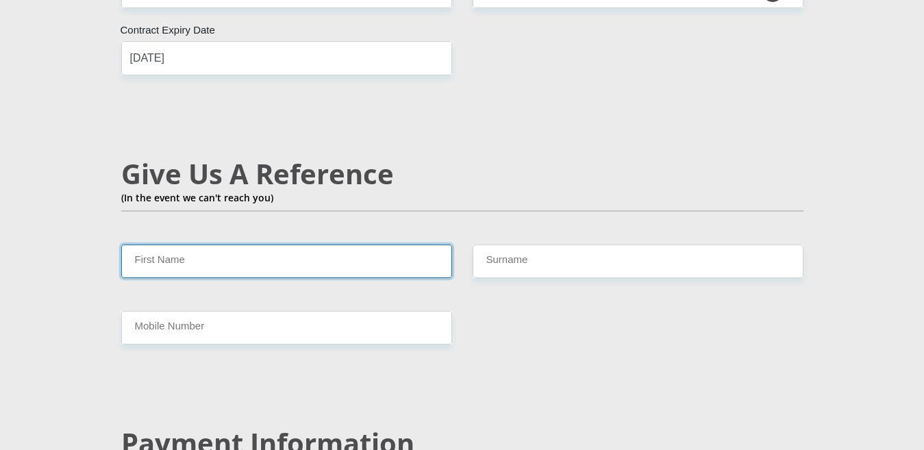
click at [231, 244] on input "First Name" at bounding box center [286, 261] width 331 height 34
type input "Modiba"
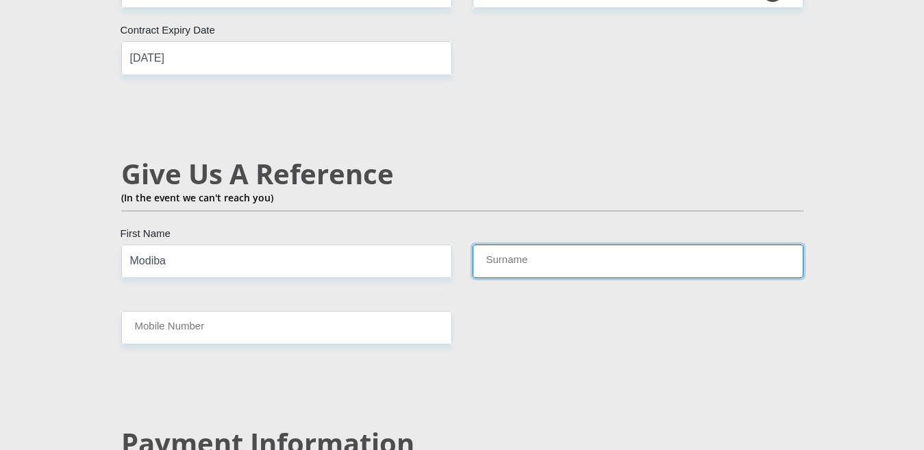
click at [522, 244] on input "Surname" at bounding box center [637, 261] width 331 height 34
type input "[PERSON_NAME]"
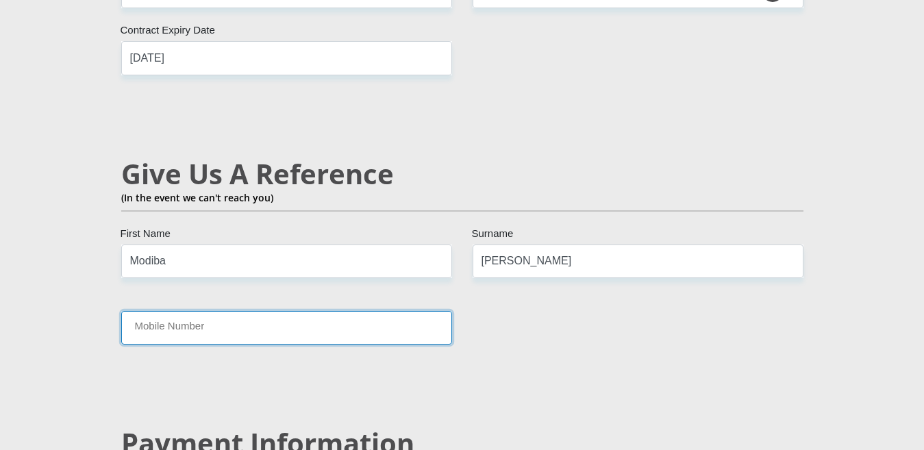
click at [327, 311] on input "Mobile Number" at bounding box center [286, 328] width 331 height 34
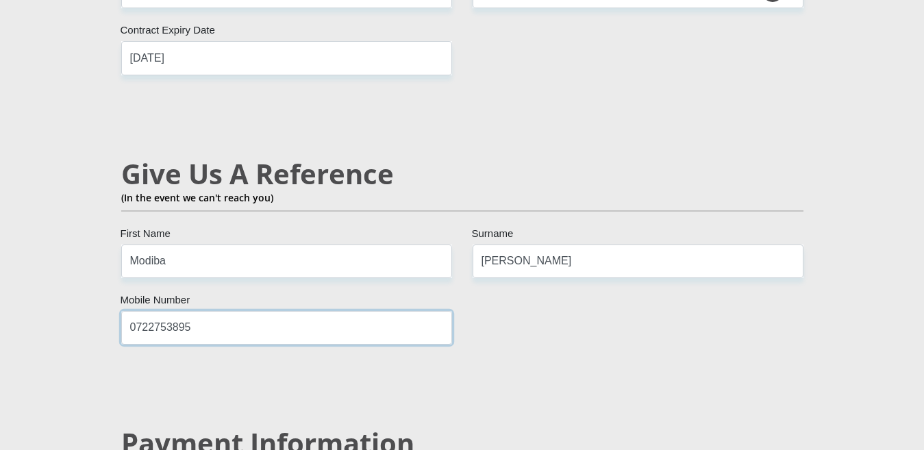
click at [170, 311] on input "0722753895" at bounding box center [286, 328] width 331 height 34
type input "0722755895"
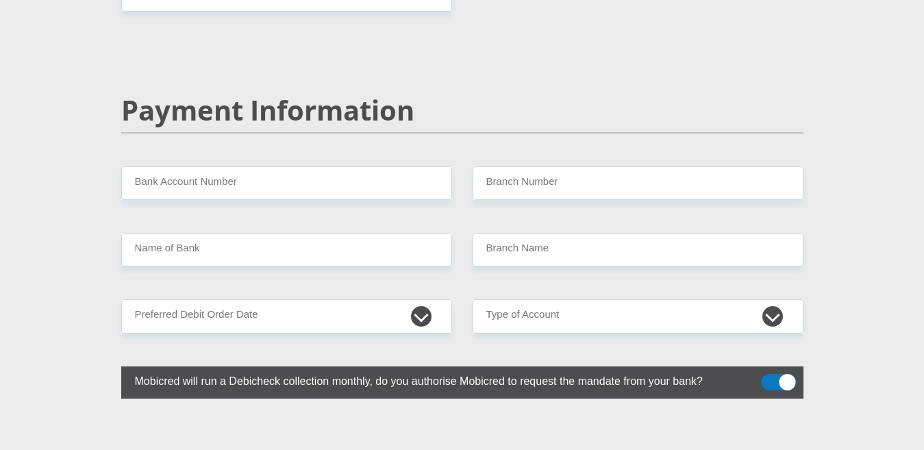
scroll to position [2698, 0]
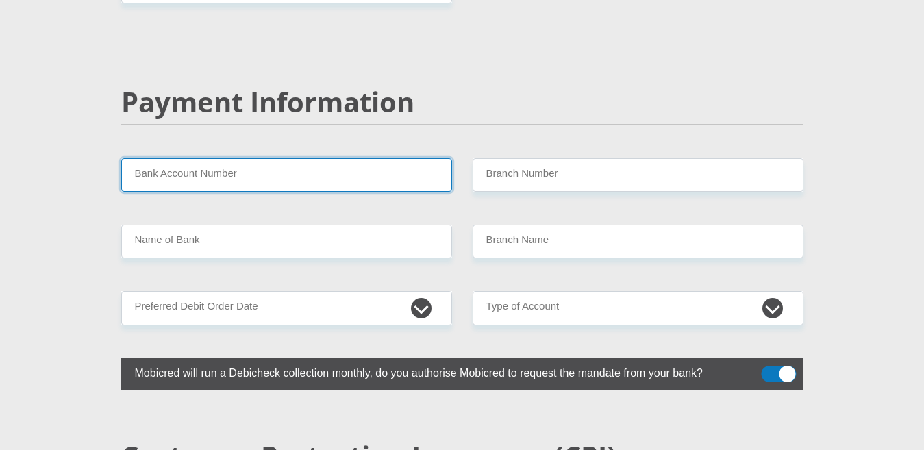
click at [205, 158] on input "Bank Account Number" at bounding box center [286, 175] width 331 height 34
type input "1811539856"
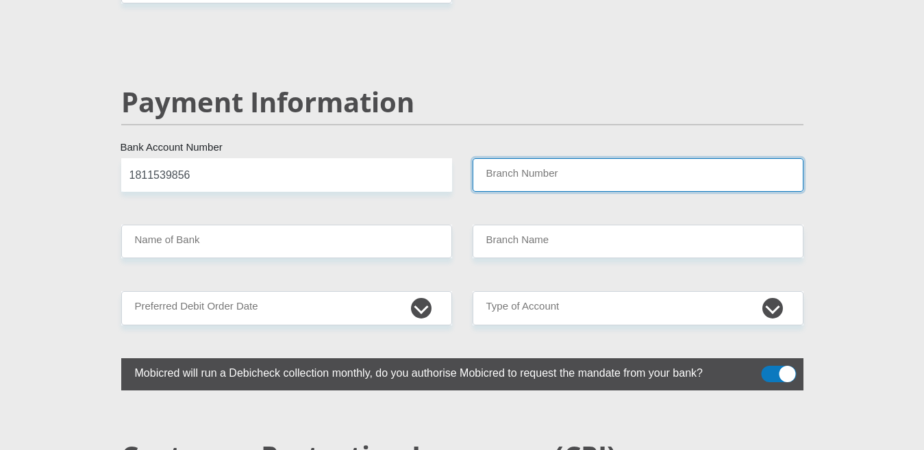
click at [498, 158] on input "Branch Number" at bounding box center [637, 175] width 331 height 34
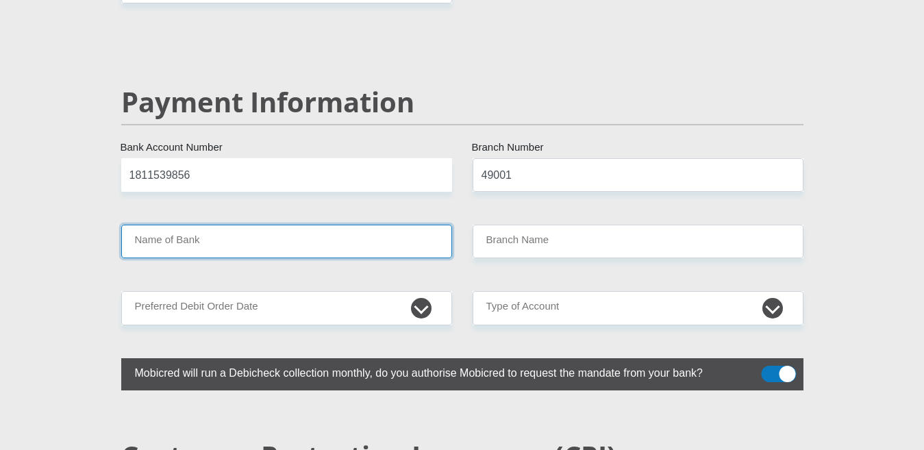
click at [362, 225] on input "Name of Bank" at bounding box center [286, 242] width 331 height 34
click at [295, 225] on input "Name of Bank" at bounding box center [286, 242] width 331 height 34
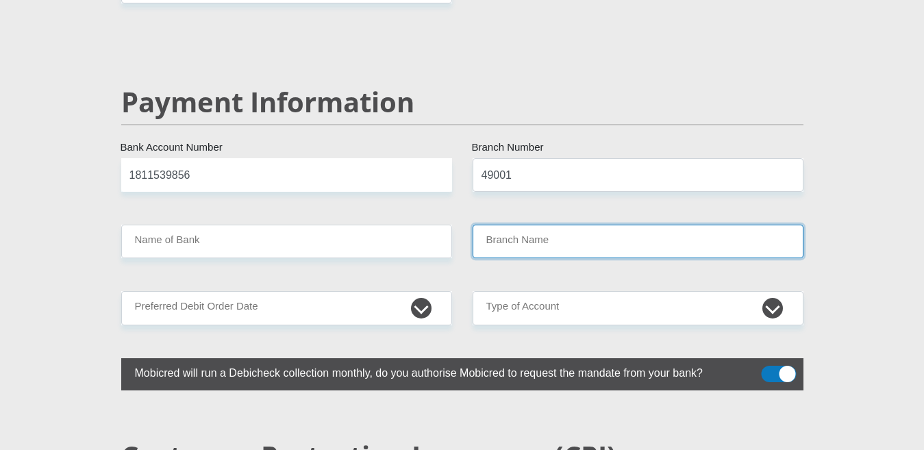
click at [507, 225] on input "Branch Name" at bounding box center [637, 242] width 331 height 34
click at [493, 225] on input "Branch Name" at bounding box center [637, 242] width 331 height 34
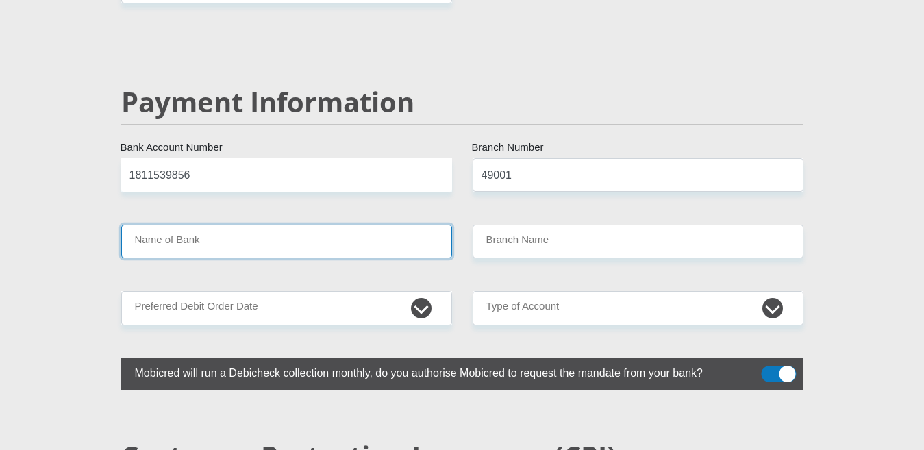
click at [366, 225] on input "Name of Bank" at bounding box center [286, 242] width 331 height 34
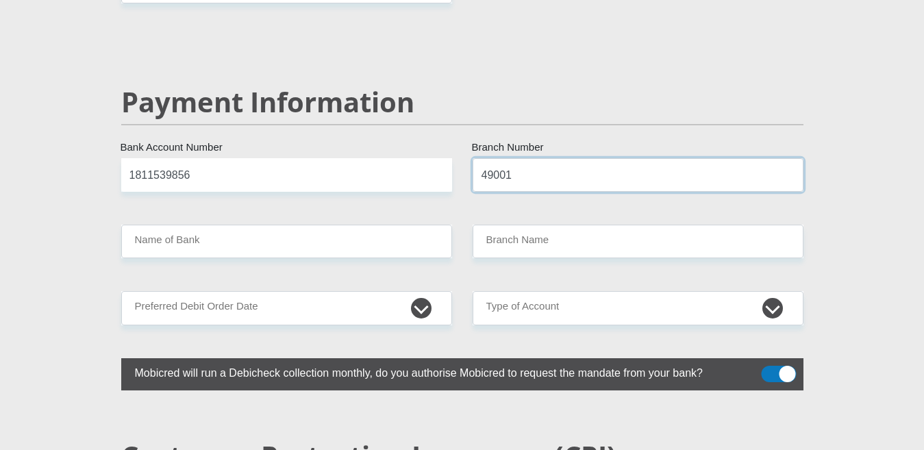
click at [539, 158] on input "49001" at bounding box center [637, 175] width 331 height 34
type input "470010"
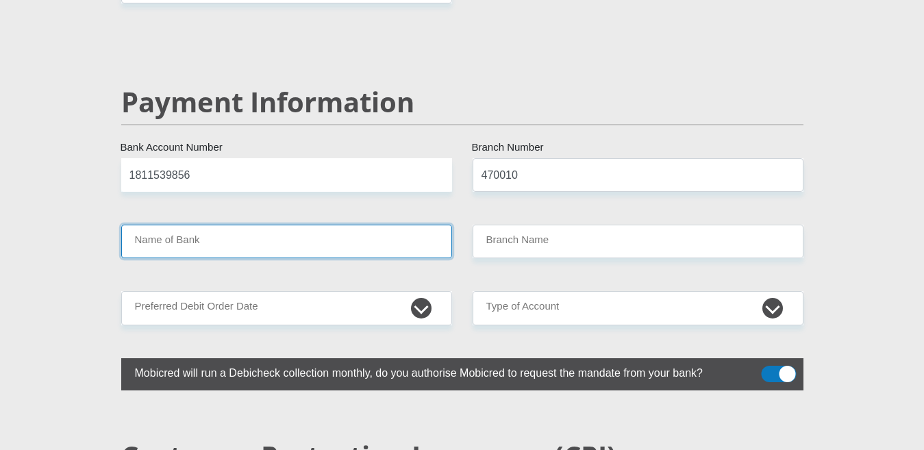
click at [287, 225] on input "Name of Bank" at bounding box center [286, 242] width 331 height 34
type input "CAPITEC BANK LIMITED"
type input "CAPITEC BANK CPC"
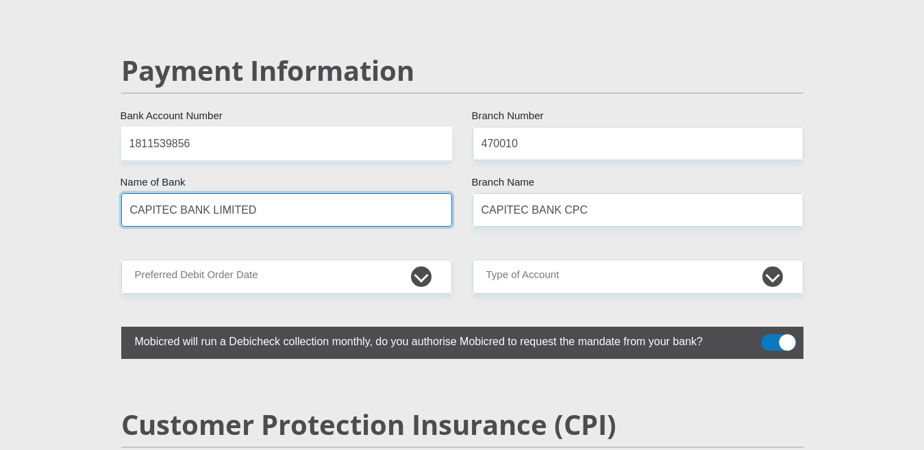
scroll to position [2750, 0]
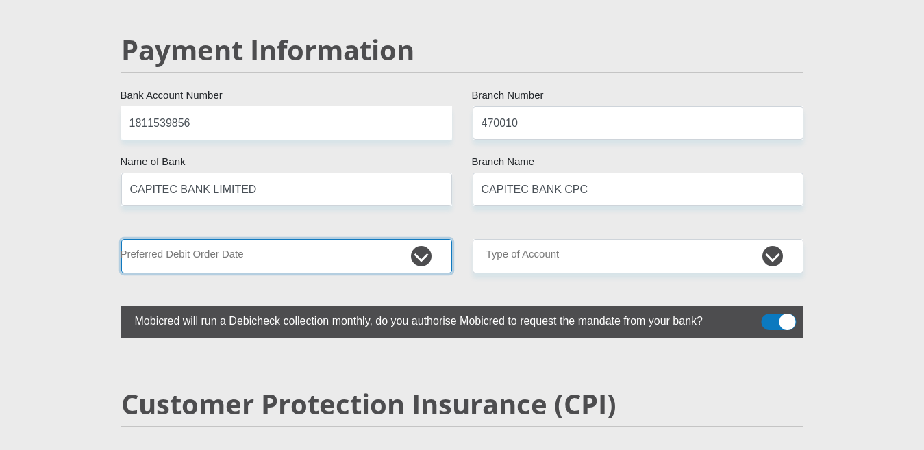
click at [327, 239] on select "1st 2nd 3rd 4th 5th 7th 18th 19th 20th 21st 22nd 23rd 24th 25th 26th 27th 28th …" at bounding box center [286, 256] width 331 height 34
select select "28"
click at [121, 239] on select "1st 2nd 3rd 4th 5th 7th 18th 19th 20th 21st 22nd 23rd 24th 25th 26th 27th 28th …" at bounding box center [286, 256] width 331 height 34
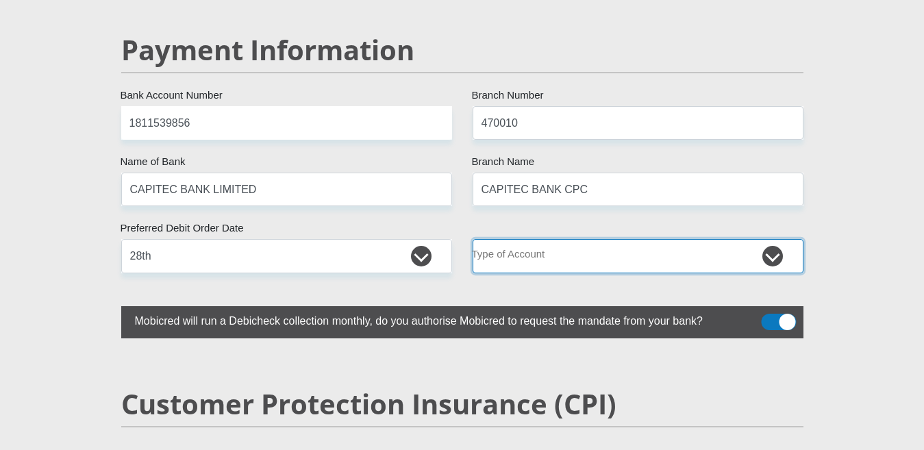
click at [543, 239] on select "Cheque Savings" at bounding box center [637, 256] width 331 height 34
select select "SAV"
click at [472, 239] on select "Cheque Savings" at bounding box center [637, 256] width 331 height 34
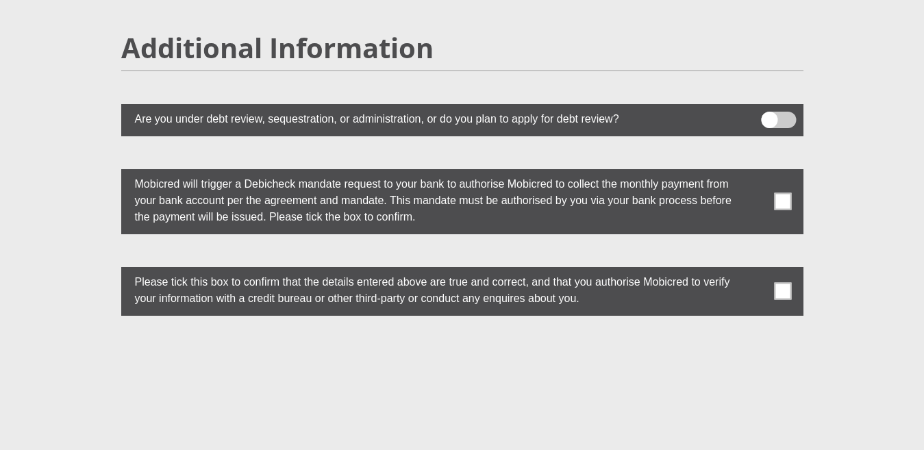
scroll to position [3804, 0]
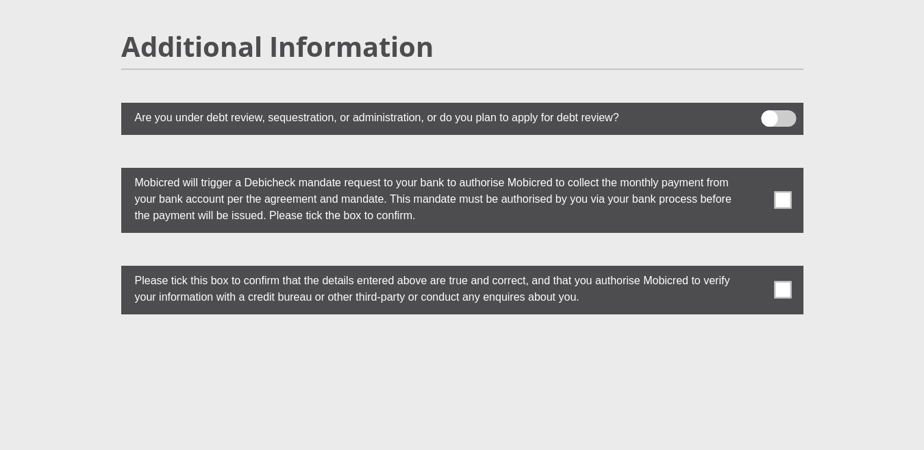
click at [770, 170] on label at bounding box center [462, 200] width 682 height 65
click at [755, 170] on input "checkbox" at bounding box center [755, 170] width 0 height 0
click at [785, 268] on label at bounding box center [462, 290] width 682 height 49
click at [755, 268] on input "checkbox" at bounding box center [755, 268] width 0 height 0
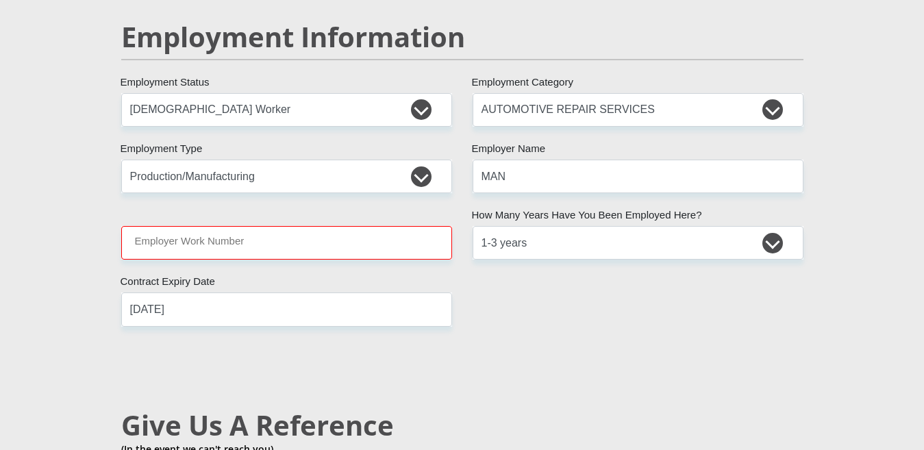
scroll to position [2102, 0]
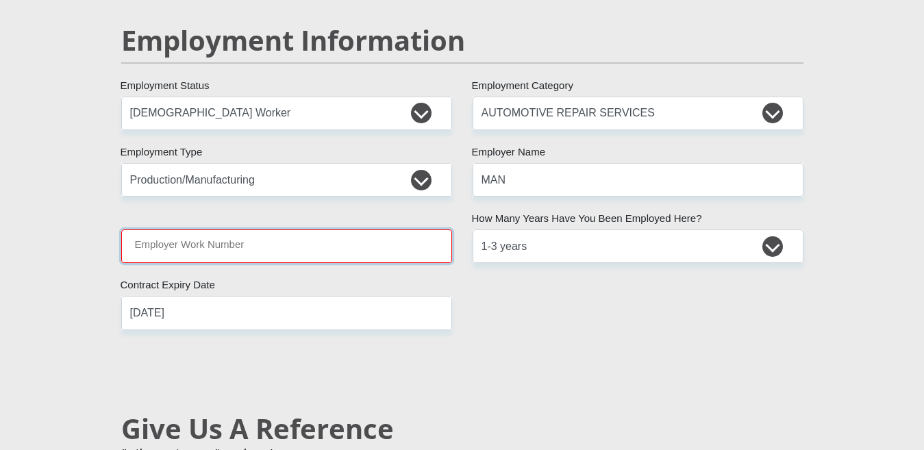
click at [273, 229] on input "Employer Work Number" at bounding box center [286, 246] width 331 height 34
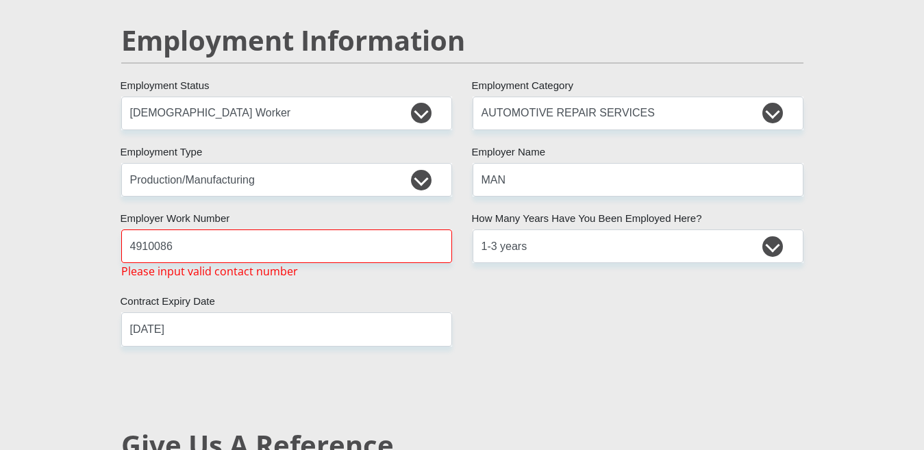
click at [551, 304] on div "Mr Ms Mrs Dr [PERSON_NAME] Title Shonisani First Name Mphigalale Surname 030930…" at bounding box center [462, 123] width 703 height 3989
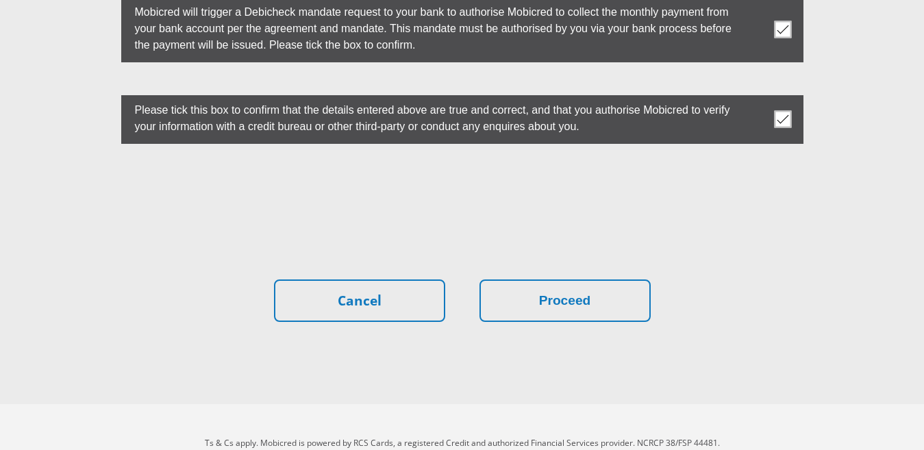
scroll to position [3991, 0]
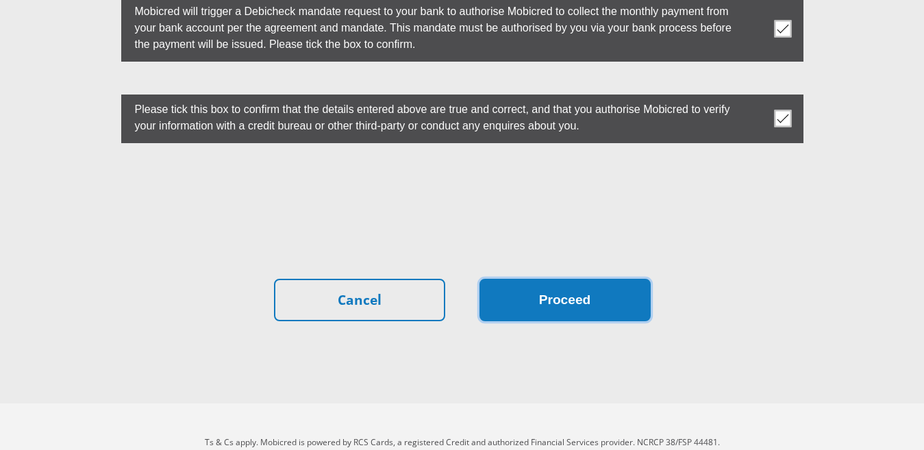
click at [510, 279] on button "Proceed" at bounding box center [564, 300] width 171 height 43
click at [552, 279] on button "Proceed" at bounding box center [564, 300] width 171 height 43
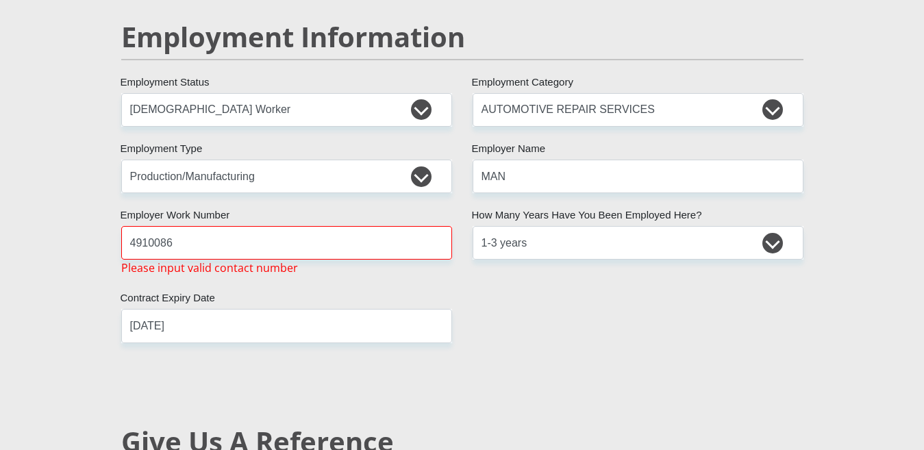
scroll to position [2101, 0]
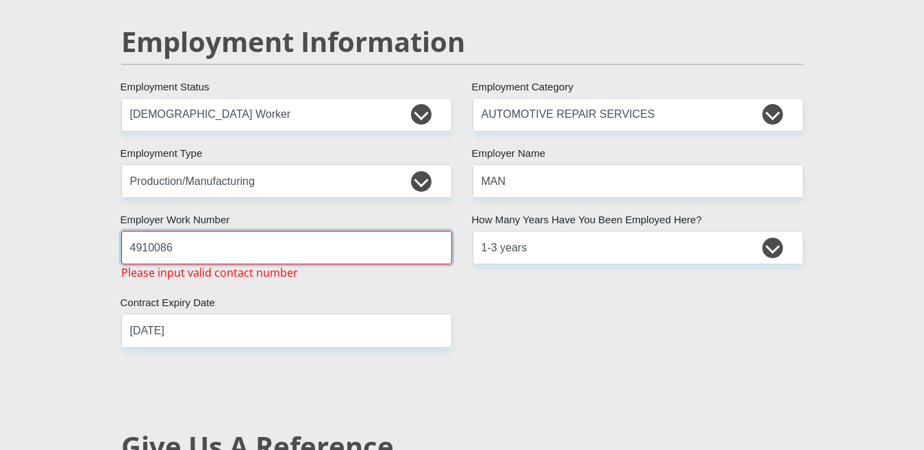
click at [249, 231] on input "4910086" at bounding box center [286, 248] width 331 height 34
type input "4"
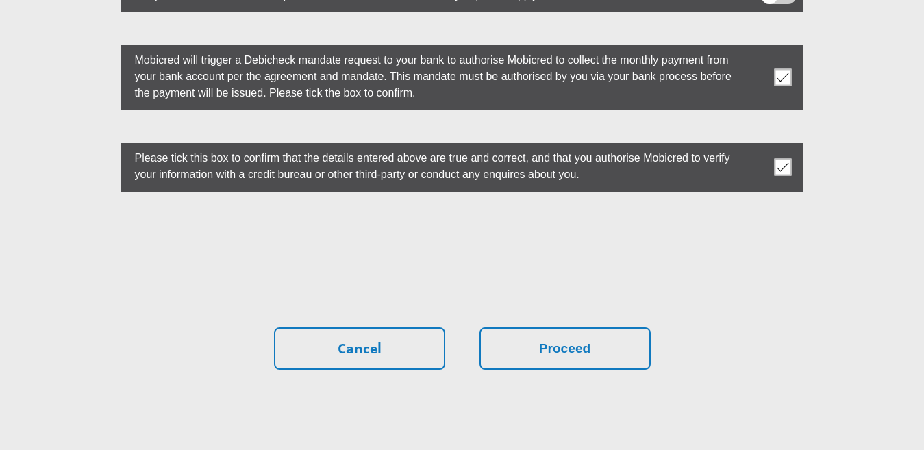
scroll to position [3975, 0]
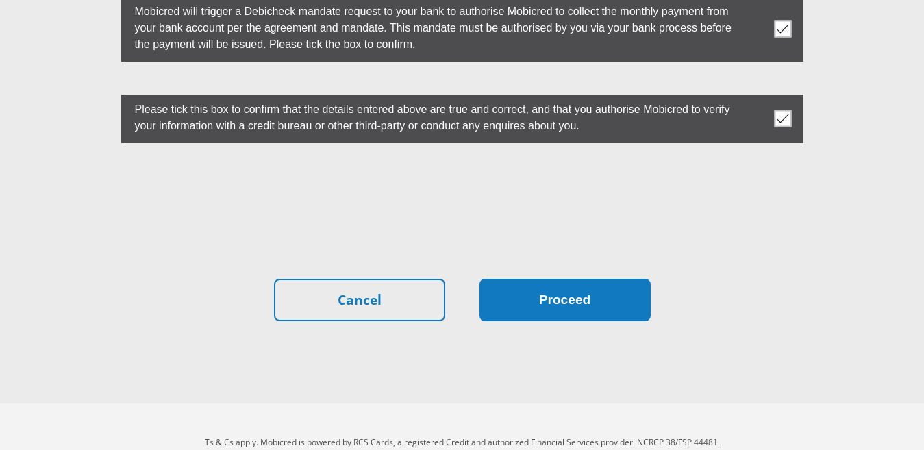
type input "0783720486"
click at [493, 279] on button "Proceed" at bounding box center [564, 300] width 171 height 43
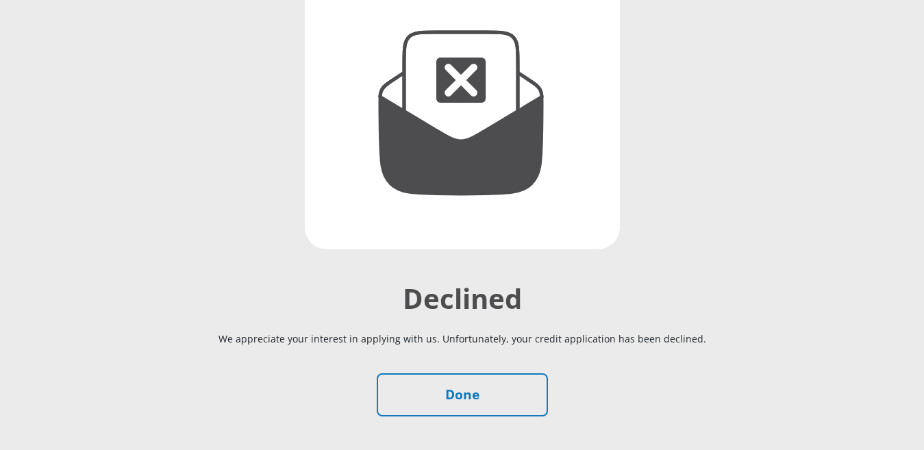
scroll to position [210, 0]
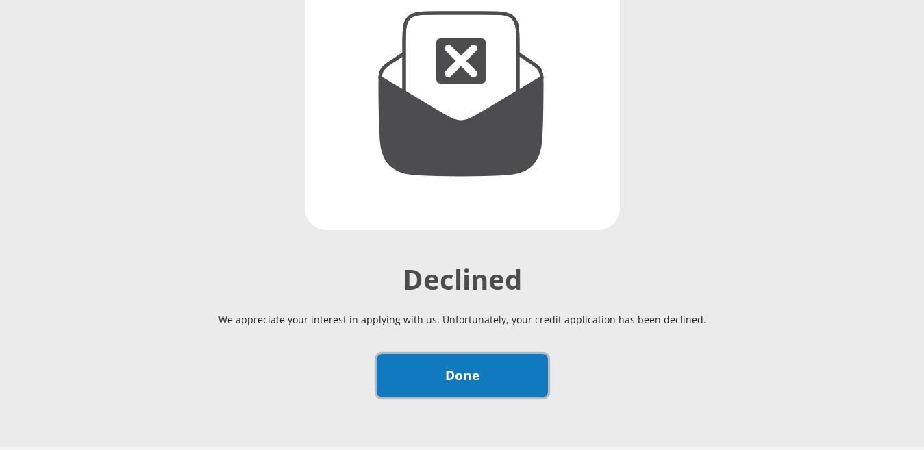
click at [502, 369] on link "Done" at bounding box center [462, 375] width 171 height 43
